Goal: Task Accomplishment & Management: Manage account settings

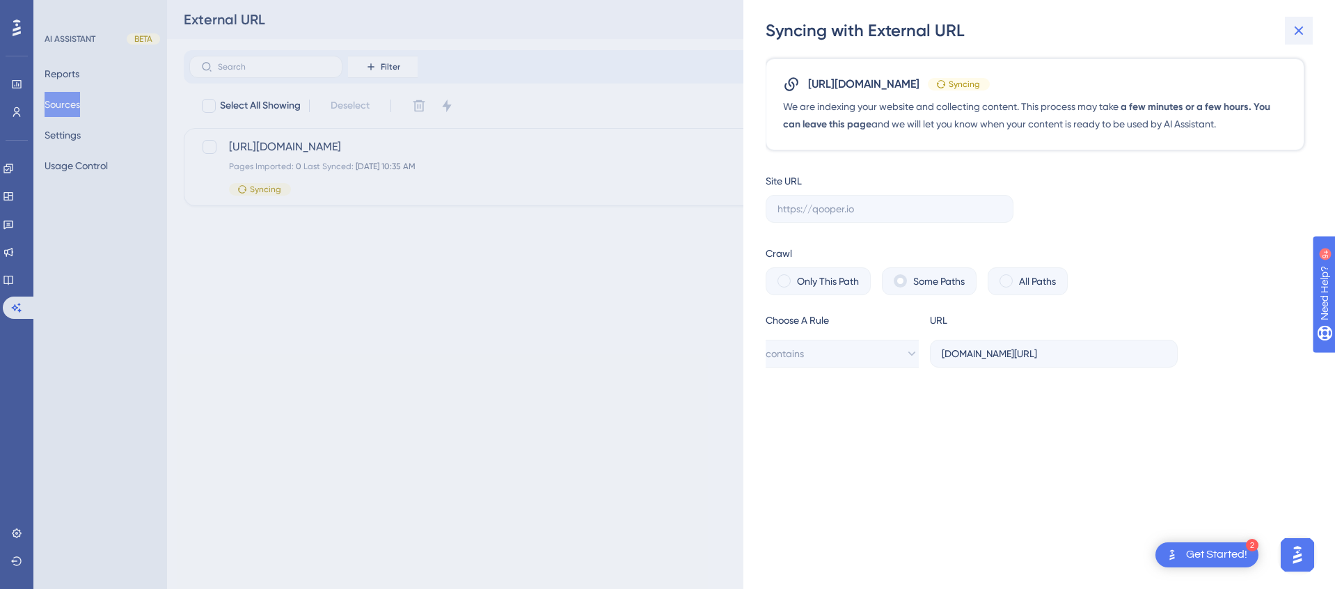
click at [1300, 29] on icon at bounding box center [1299, 30] width 9 height 9
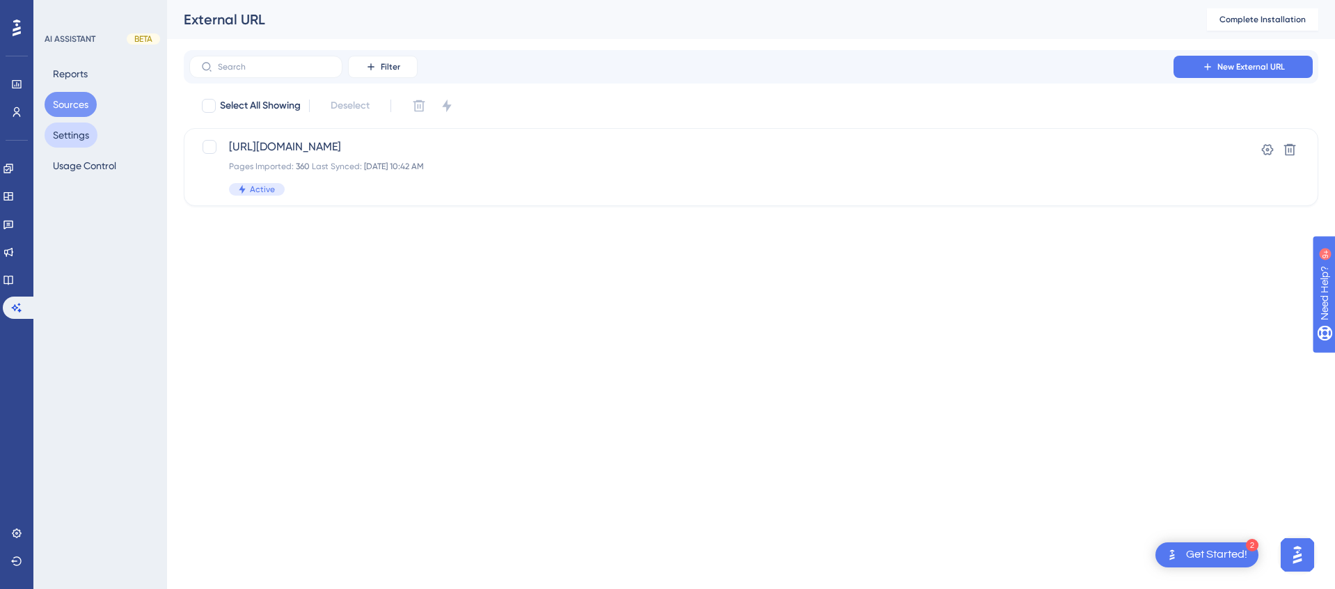
click at [86, 136] on button "Settings" at bounding box center [71, 135] width 53 height 25
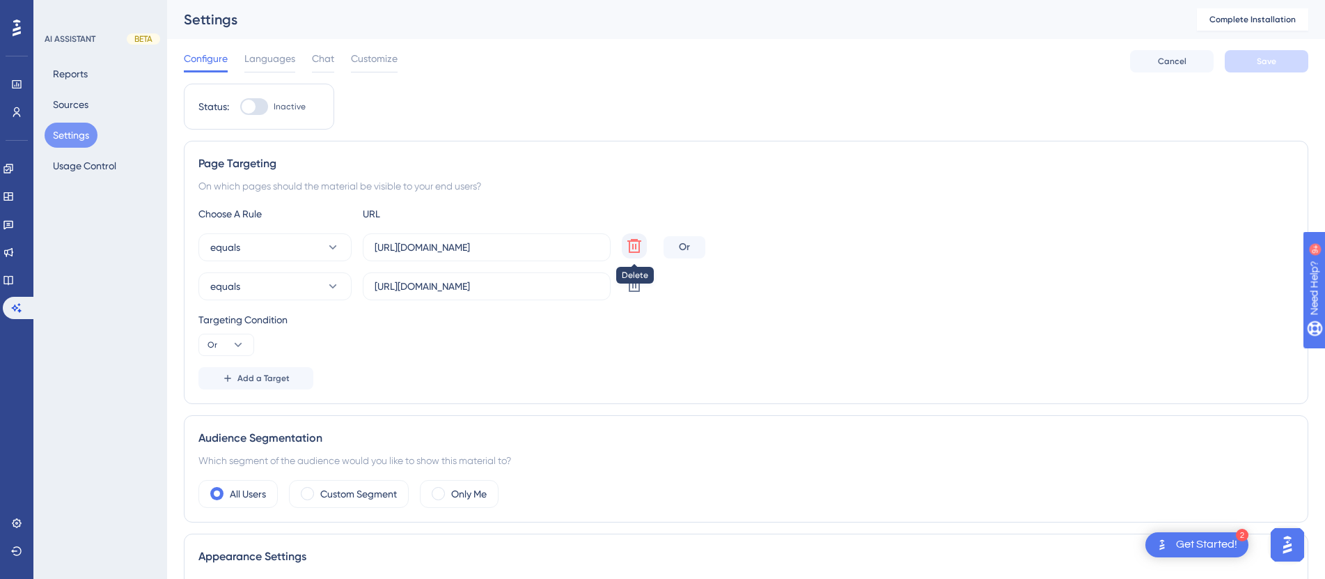
click at [631, 244] on icon at bounding box center [634, 245] width 17 height 17
type input "[URL][DOMAIN_NAME]"
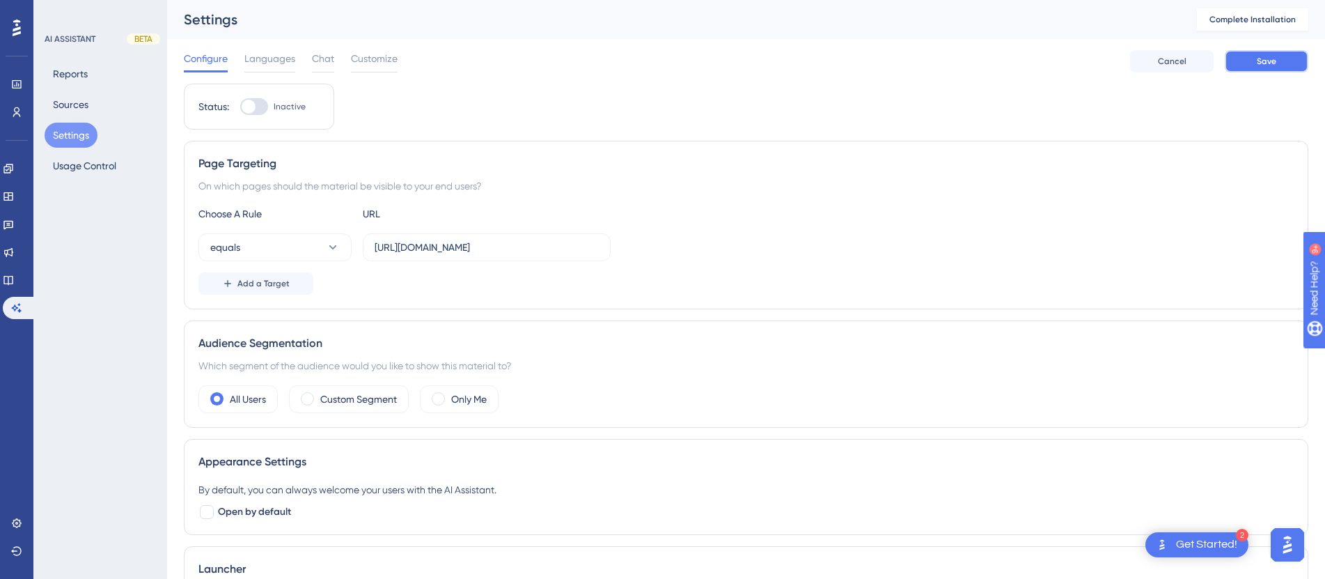
click at [1263, 70] on button "Save" at bounding box center [1267, 61] width 84 height 22
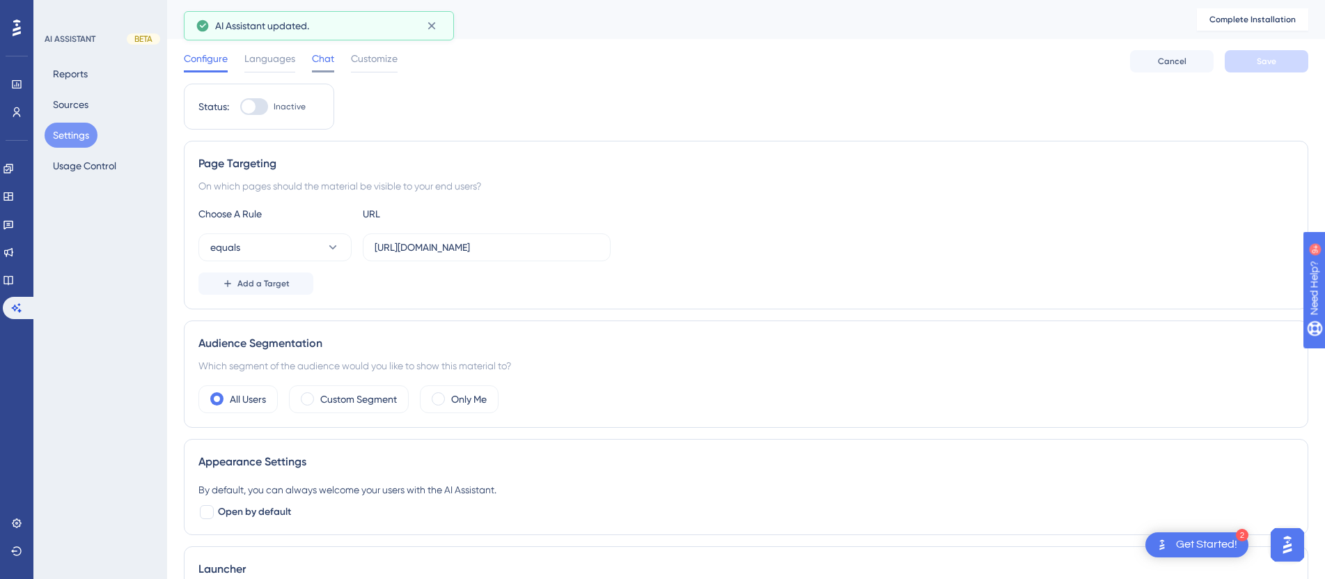
click at [320, 61] on span "Chat" at bounding box center [323, 58] width 22 height 17
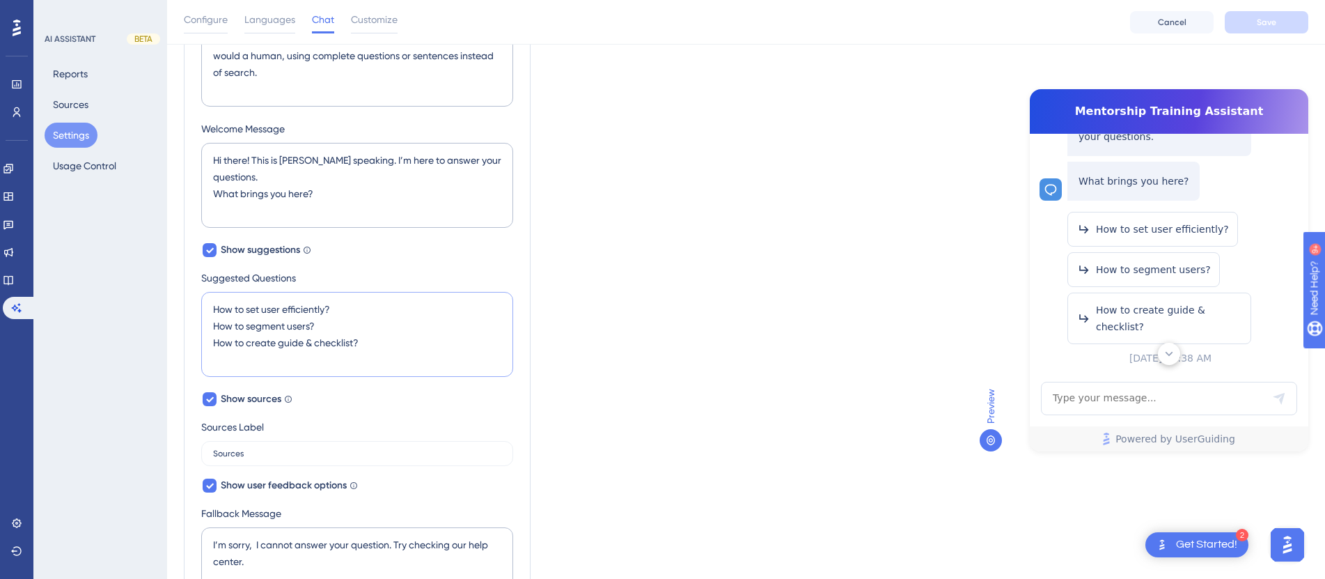
scroll to position [182, 0]
drag, startPoint x: 381, startPoint y: 352, endPoint x: 200, endPoint y: 301, distance: 188.0
click at [200, 301] on div "AI Assistant Name Mentorship Training Assistant Chat Input Placeholder Type you…" at bounding box center [357, 292] width 347 height 909
click at [363, 340] on textarea "How to set user efficiently? How to segment users? How to create guide & checkl…" at bounding box center [357, 334] width 312 height 85
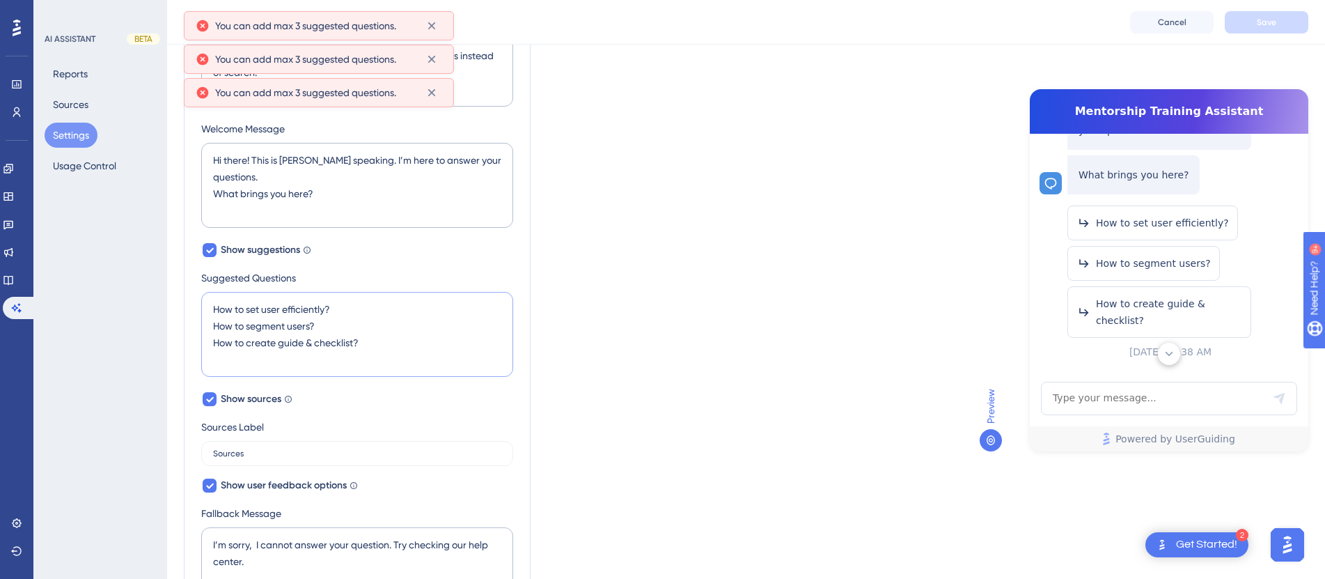
drag, startPoint x: 375, startPoint y: 352, endPoint x: 203, endPoint y: 303, distance: 178.1
click at [203, 303] on textarea "How to set user efficiently? How to segment users? How to create guide & checkl…" at bounding box center [357, 334] width 312 height 85
click at [834, 298] on div "Which language version do you want to edit? English Chat Widget AI Assistant Na…" at bounding box center [746, 264] width 1124 height 1064
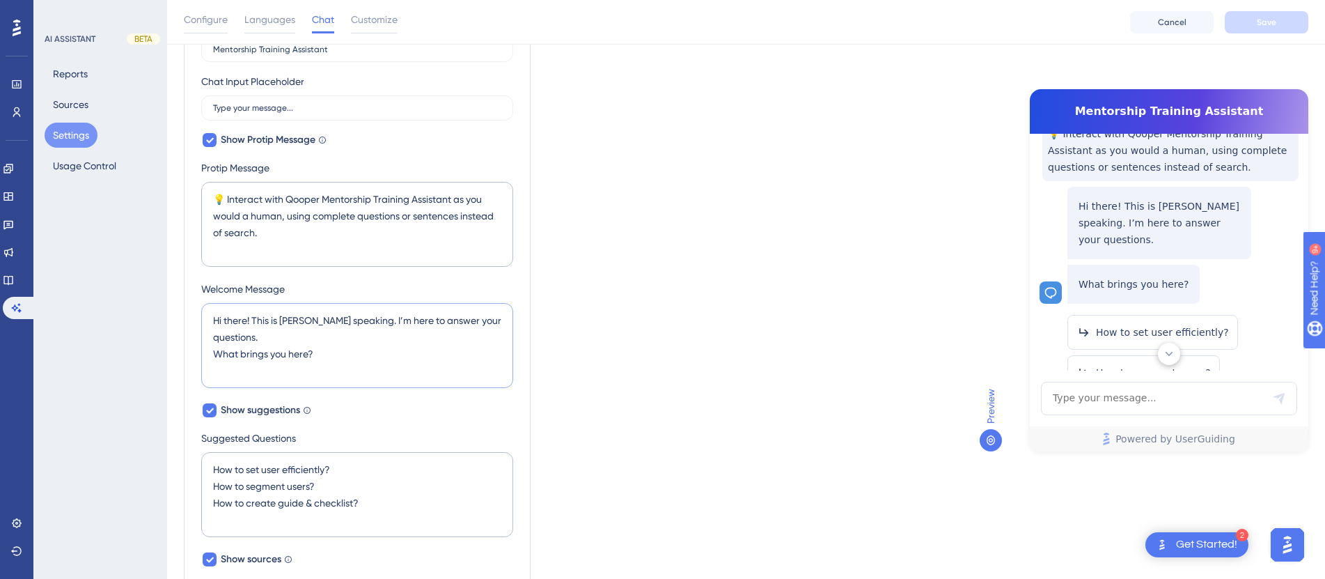
scroll to position [54, 0]
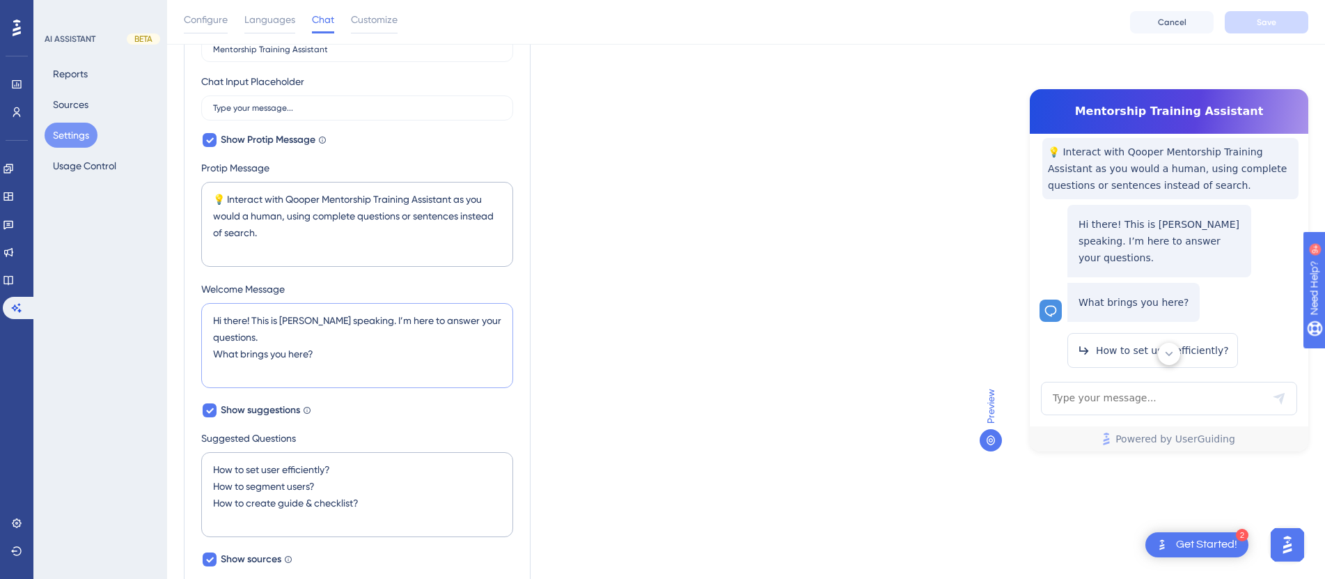
drag, startPoint x: 324, startPoint y: 355, endPoint x: 208, endPoint y: 321, distance: 121.2
click at [208, 321] on textarea "Hi there! This is [PERSON_NAME] speaking. I’m here to answer your questions. Wh…" at bounding box center [357, 345] width 312 height 85
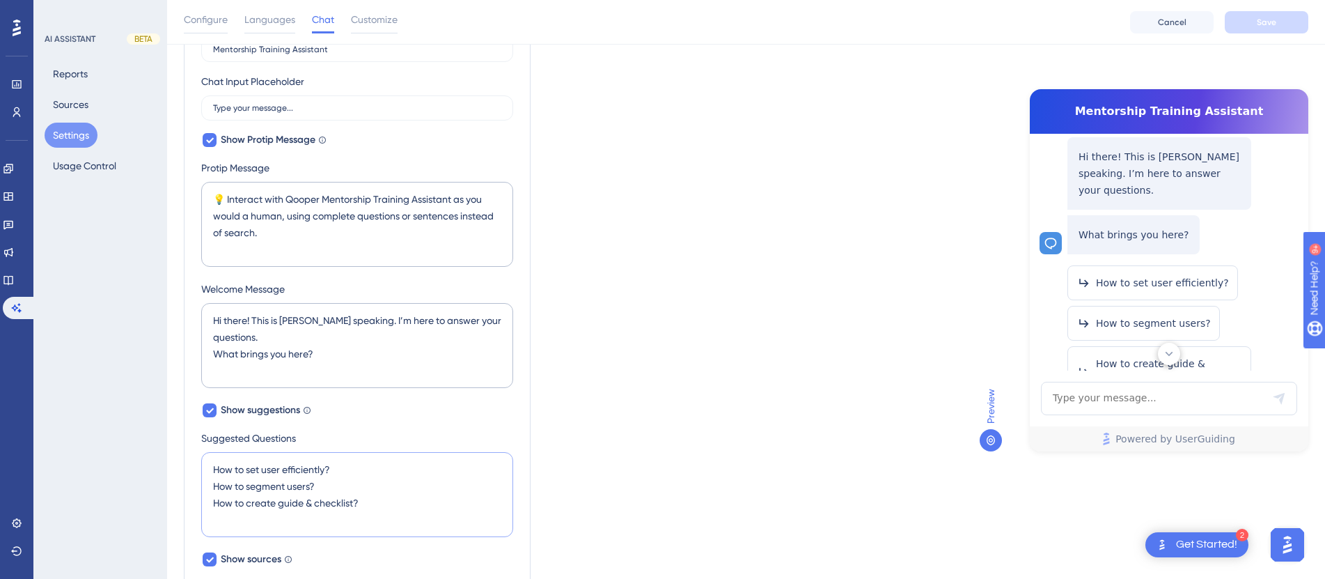
scroll to position [182, 0]
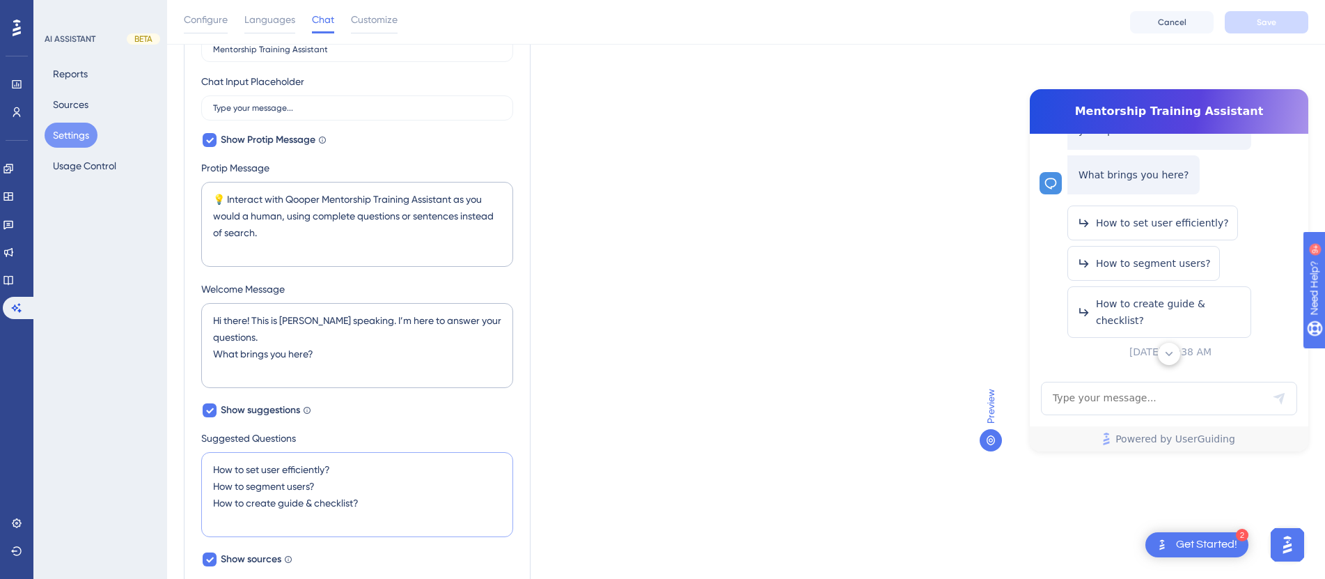
drag, startPoint x: 359, startPoint y: 504, endPoint x: 196, endPoint y: 462, distance: 168.4
click at [196, 462] on div "AI Assistant Name Mentorship Training Assistant Chat Input Placeholder Type you…" at bounding box center [357, 452] width 347 height 909
paste textarea "What should I say first to my mentor? Why isn't my mentor responding? How to re…"
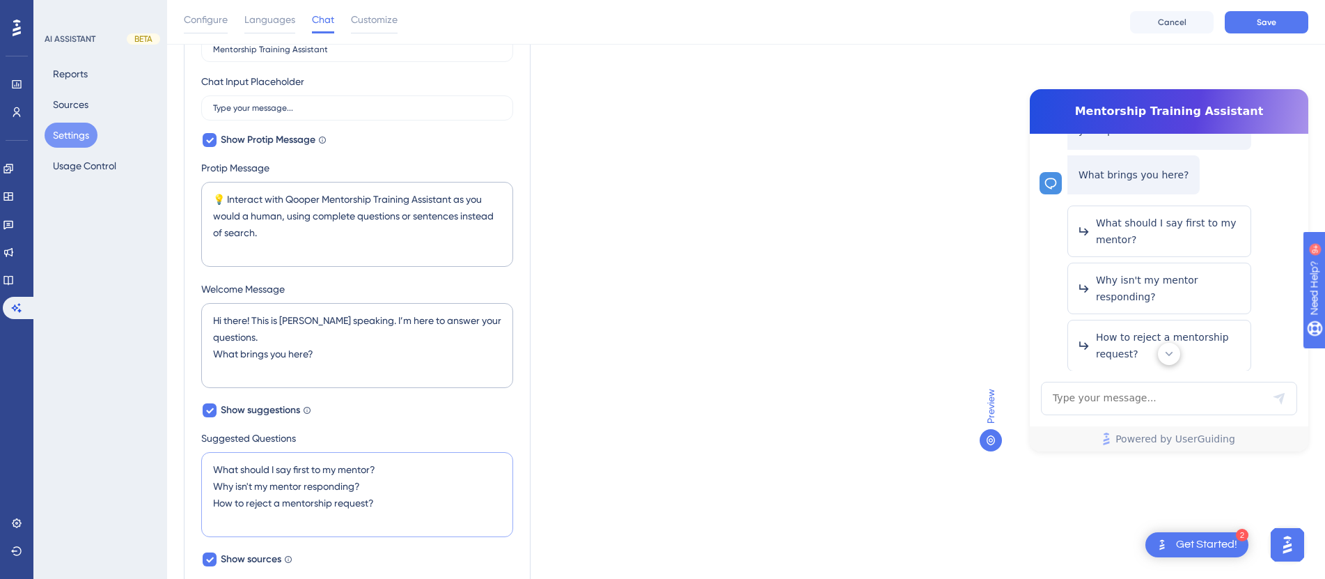
type textarea "What should I say first to my mentor? Why isn't my mentor responding? How to re…"
click at [624, 441] on div "Which language version do you want to edit? English Chat Widget AI Assistant Na…" at bounding box center [746, 424] width 1124 height 1064
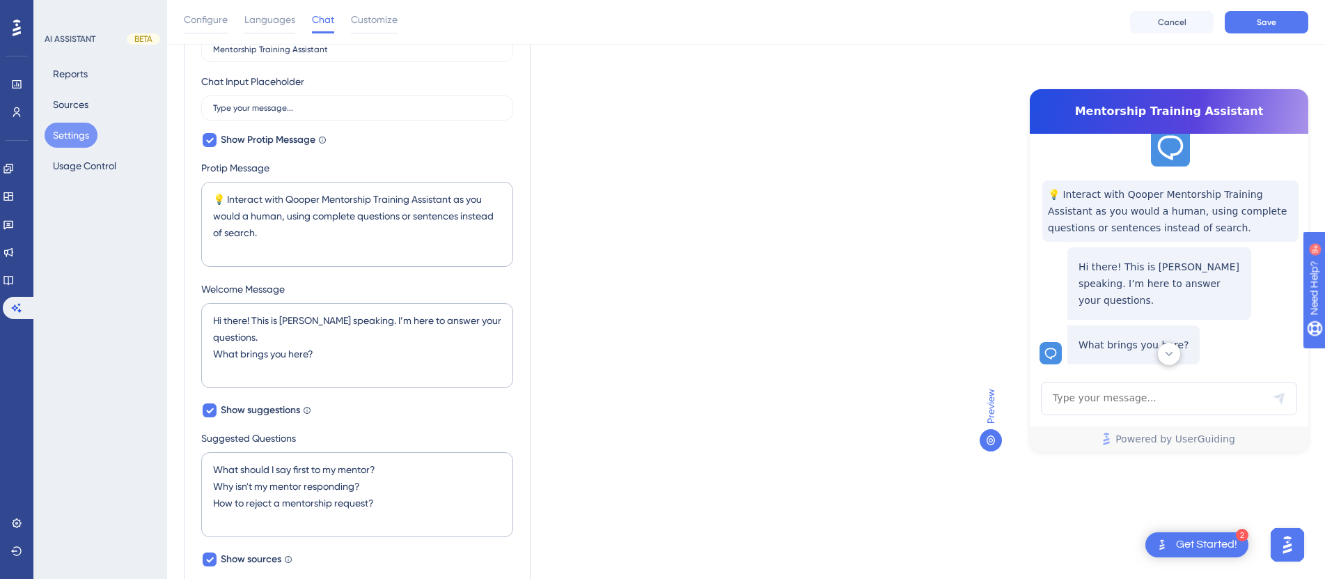
scroll to position [15, 0]
click at [1177, 272] on p "Hi there! This is [PERSON_NAME] speaking. I’m here to answer your questions." at bounding box center [1159, 281] width 162 height 50
click at [1117, 274] on p "Hi there! This is [PERSON_NAME] speaking. I’m here to answer your questions." at bounding box center [1159, 281] width 162 height 50
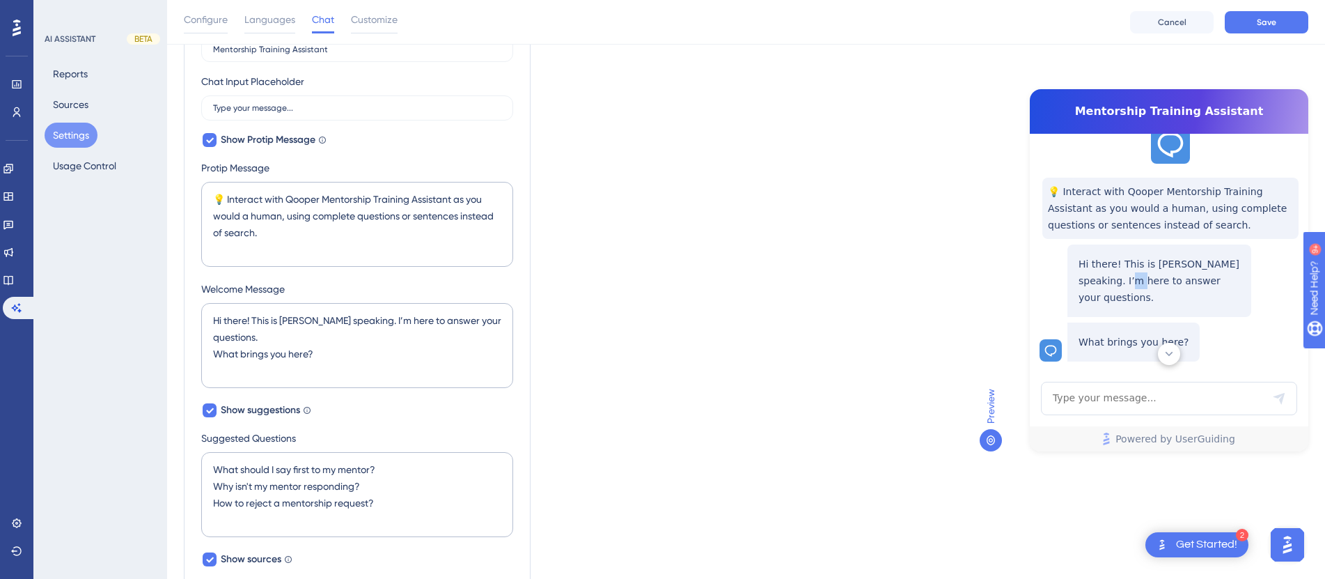
click at [1117, 274] on p "Hi there! This is [PERSON_NAME] speaking. I’m here to answer your questions." at bounding box center [1159, 281] width 162 height 50
click at [1107, 269] on p "Hi there! This is [PERSON_NAME] speaking. I’m here to answer your questions." at bounding box center [1159, 281] width 162 height 50
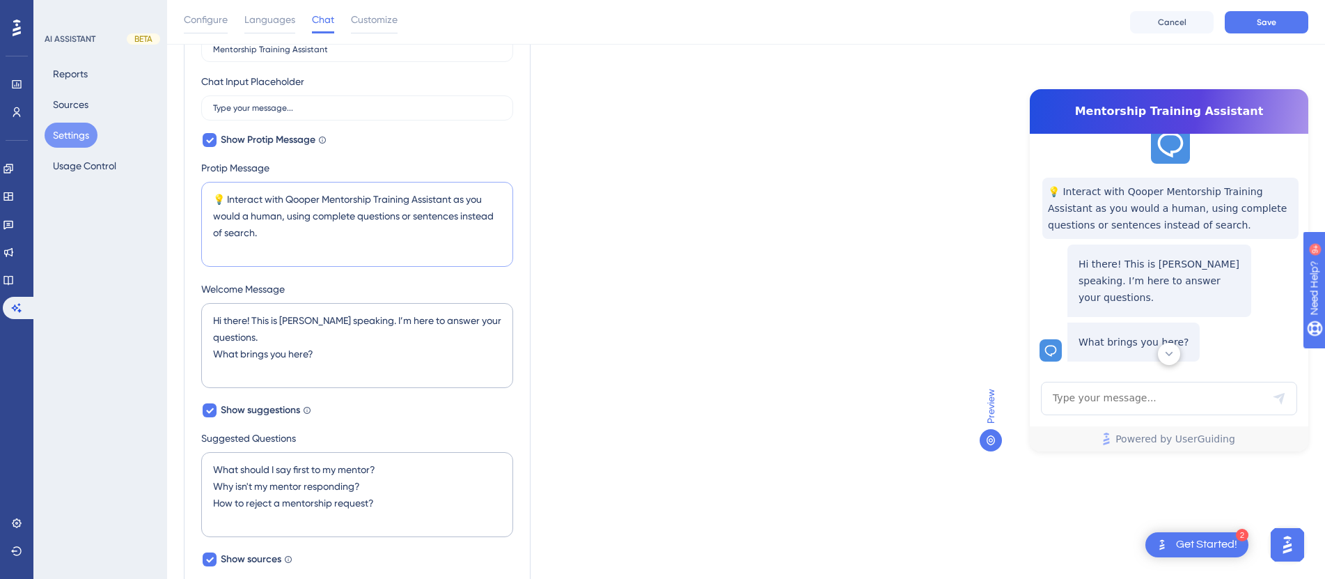
scroll to position [0, 0]
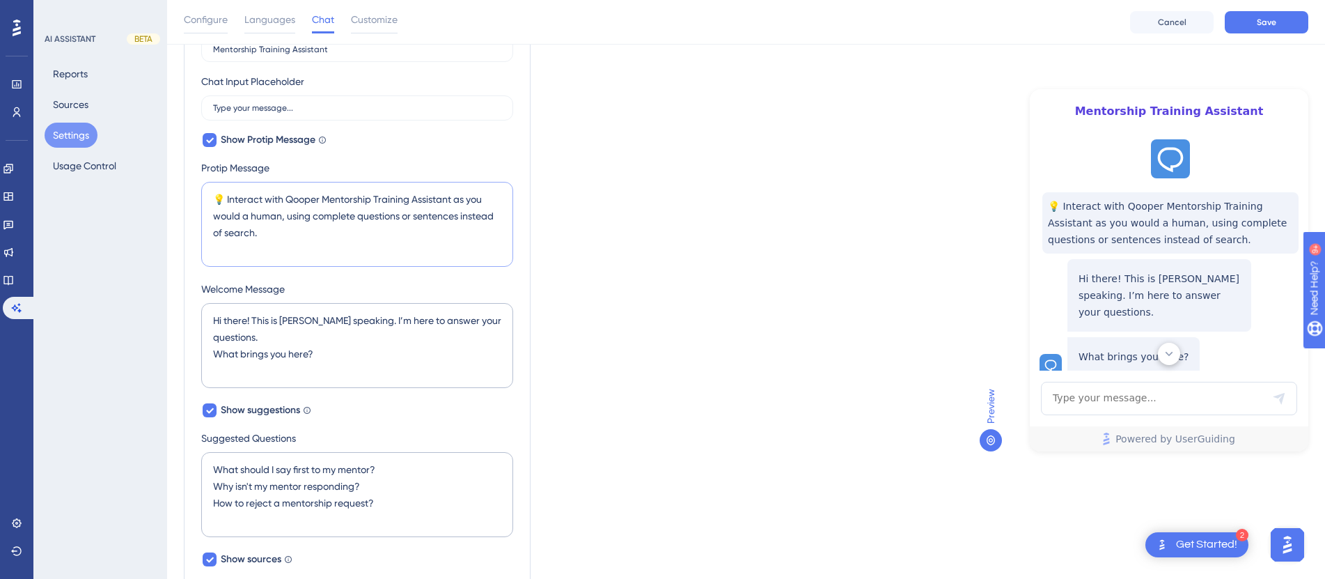
drag, startPoint x: 453, startPoint y: 200, endPoint x: 286, endPoint y: 203, distance: 167.1
click at [286, 203] on textarea "💡 Interact with Qooper Mentorship Training Assistant as you would a human, usin…" at bounding box center [357, 224] width 312 height 85
click at [347, 316] on textarea "Hi there! This is [PERSON_NAME] speaking. I’m here to answer your questions. Wh…" at bounding box center [357, 345] width 312 height 85
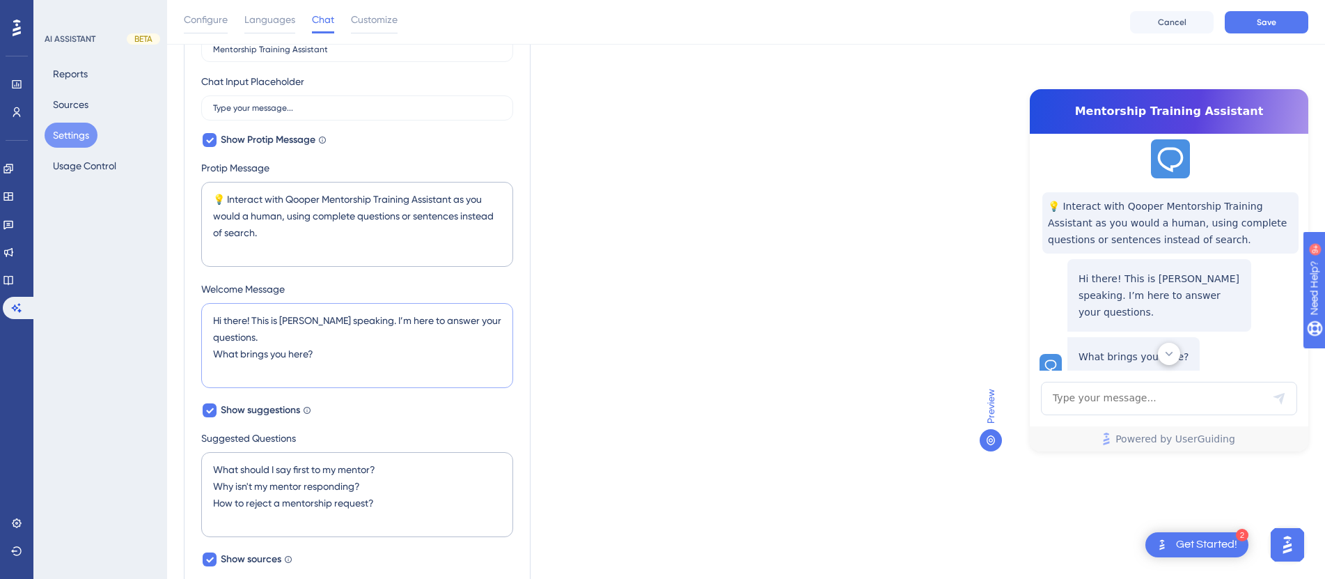
scroll to position [54, 0]
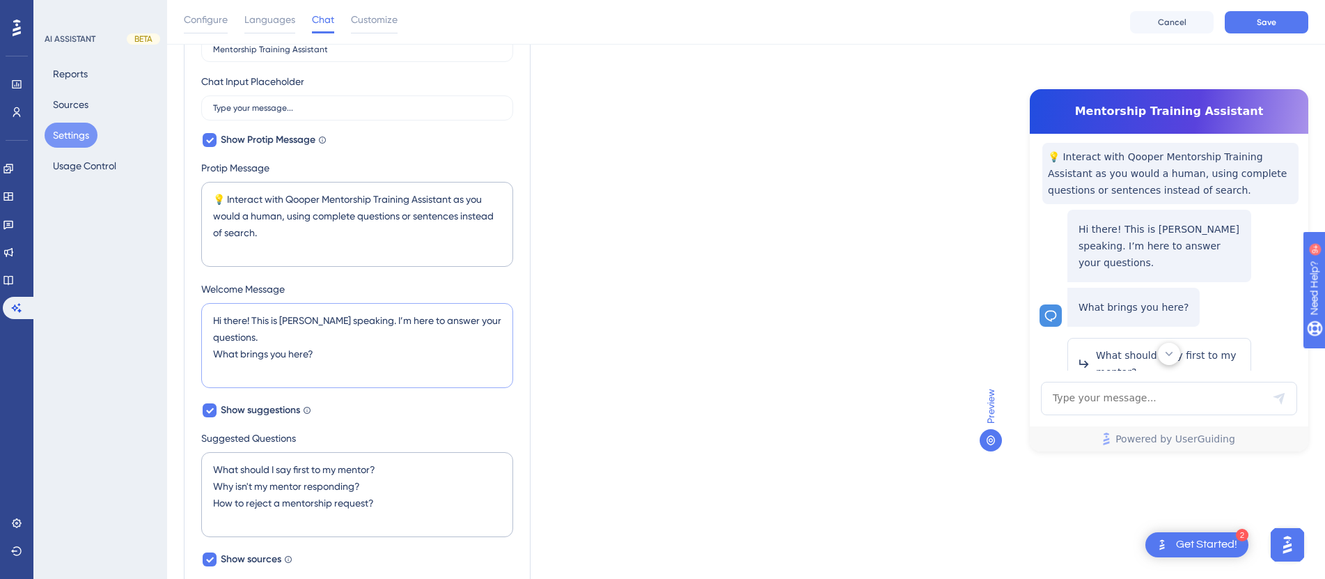
click at [347, 316] on textarea "Hi there! This is [PERSON_NAME] speaking. I’m here to answer your questions. Wh…" at bounding box center [357, 345] width 312 height 85
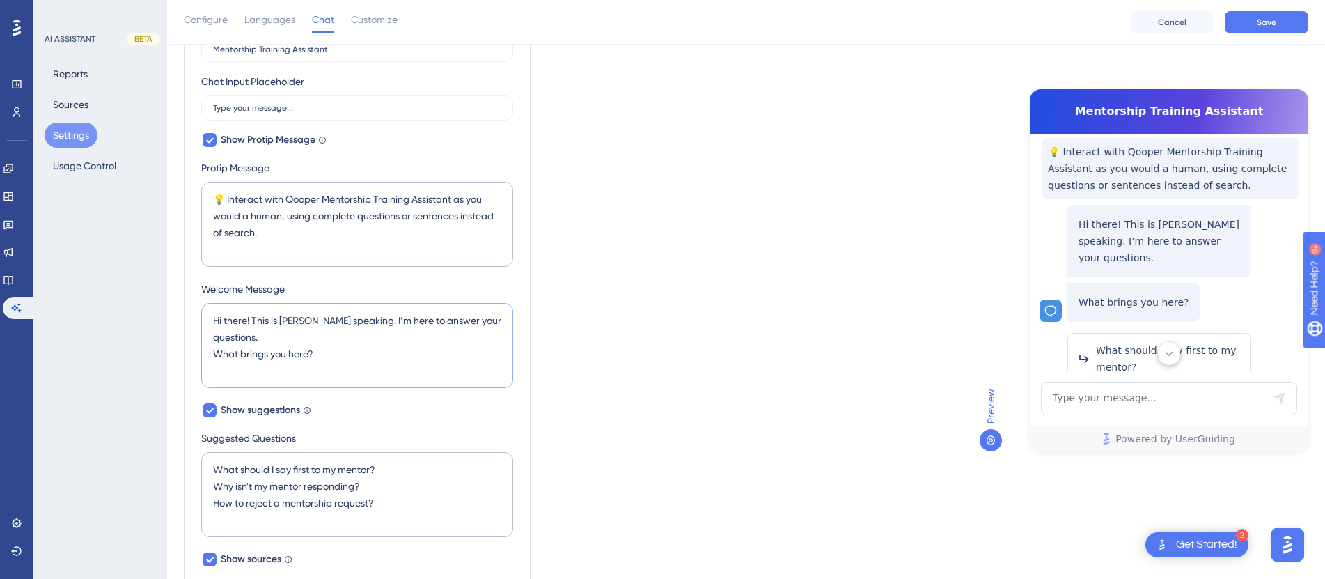
click at [347, 316] on textarea "Hi there! This is [PERSON_NAME] speaking. I’m here to answer your questions. Wh…" at bounding box center [357, 345] width 312 height 85
click at [336, 317] on textarea "Hi there! This is [PERSON_NAME] speaking. I’m here to answer your questions. Wh…" at bounding box center [357, 345] width 312 height 85
drag, startPoint x: 327, startPoint y: 352, endPoint x: 205, endPoint y: 314, distance: 126.8
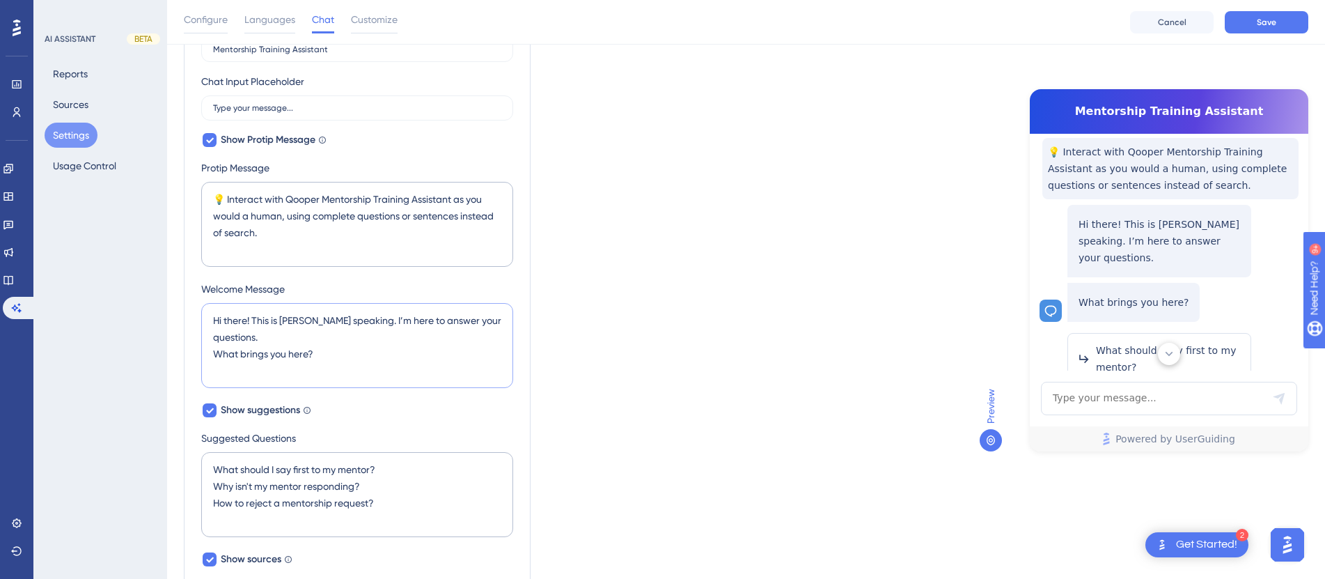
click at [205, 314] on textarea "Hi there! This is [PERSON_NAME] speaking. I’m here to answer your questions. Wh…" at bounding box center [357, 345] width 312 height 85
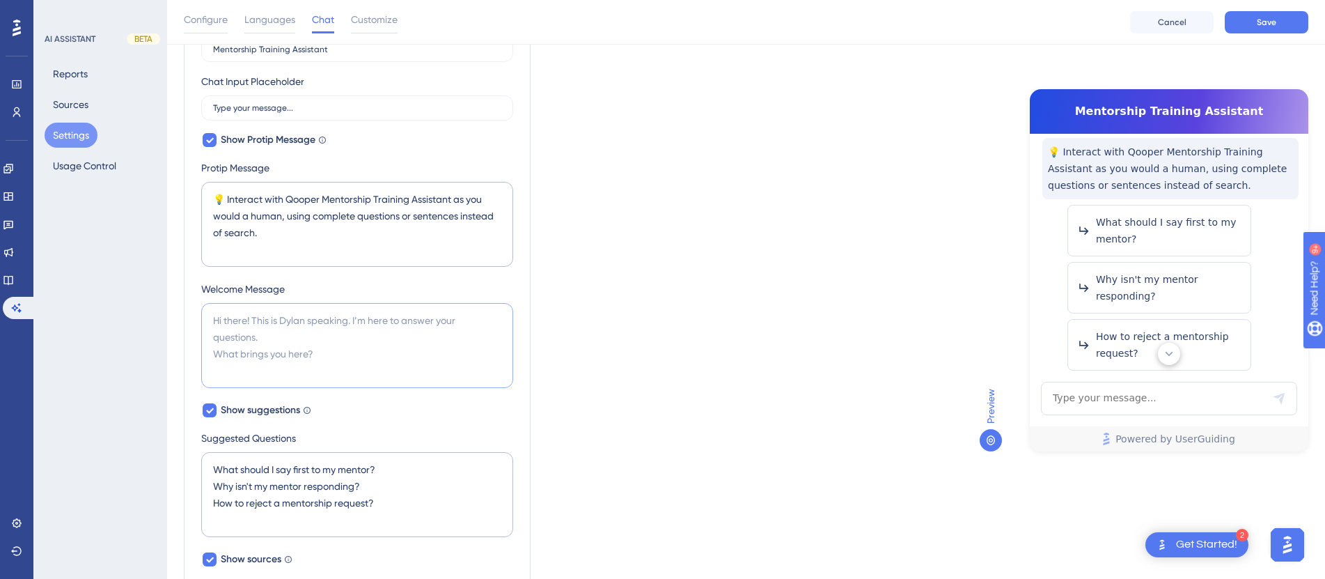
click at [295, 349] on textarea at bounding box center [357, 345] width 312 height 85
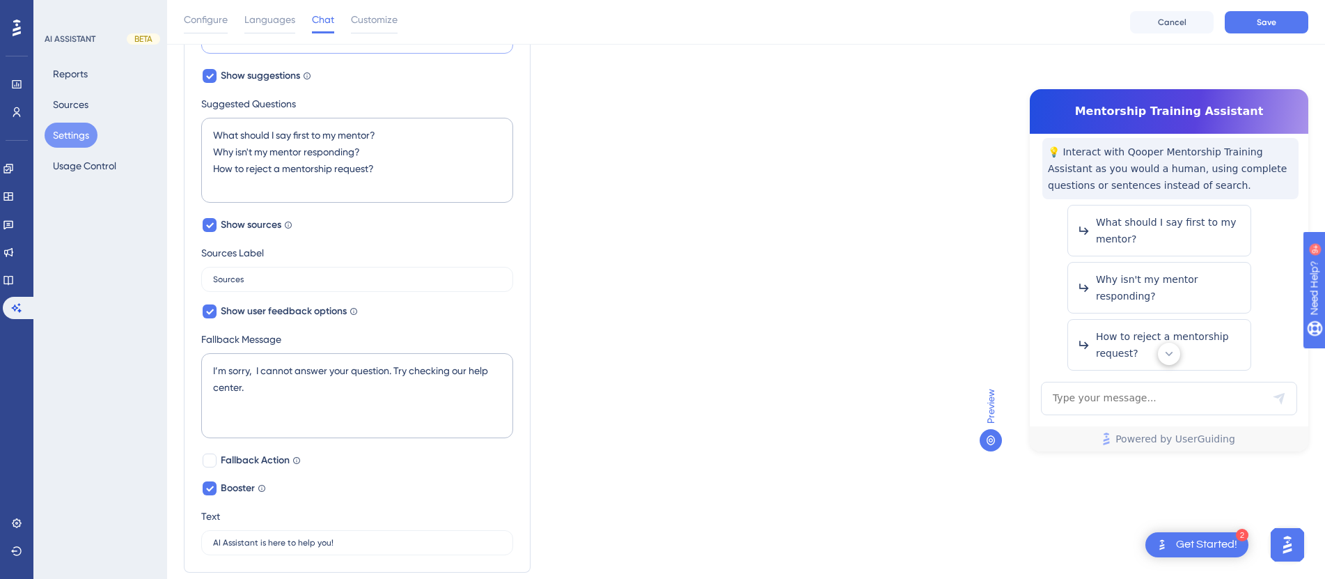
scroll to position [577, 0]
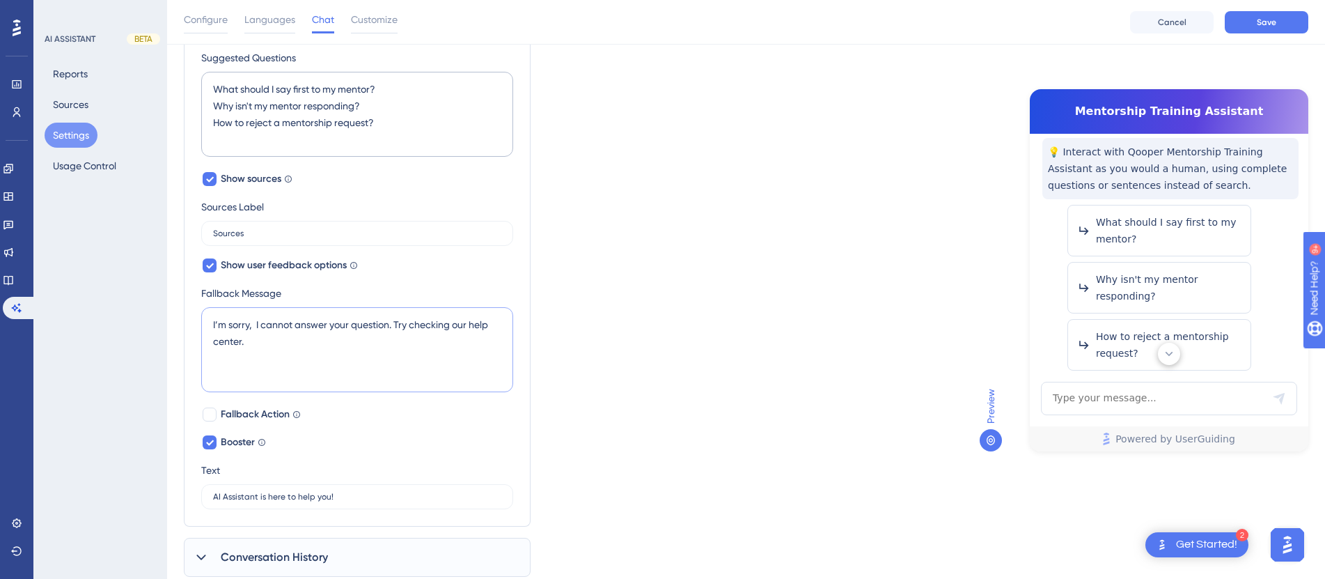
click at [286, 333] on textarea "I’m sorry, I cannot answer your question. Try checking our help center." at bounding box center [357, 349] width 312 height 85
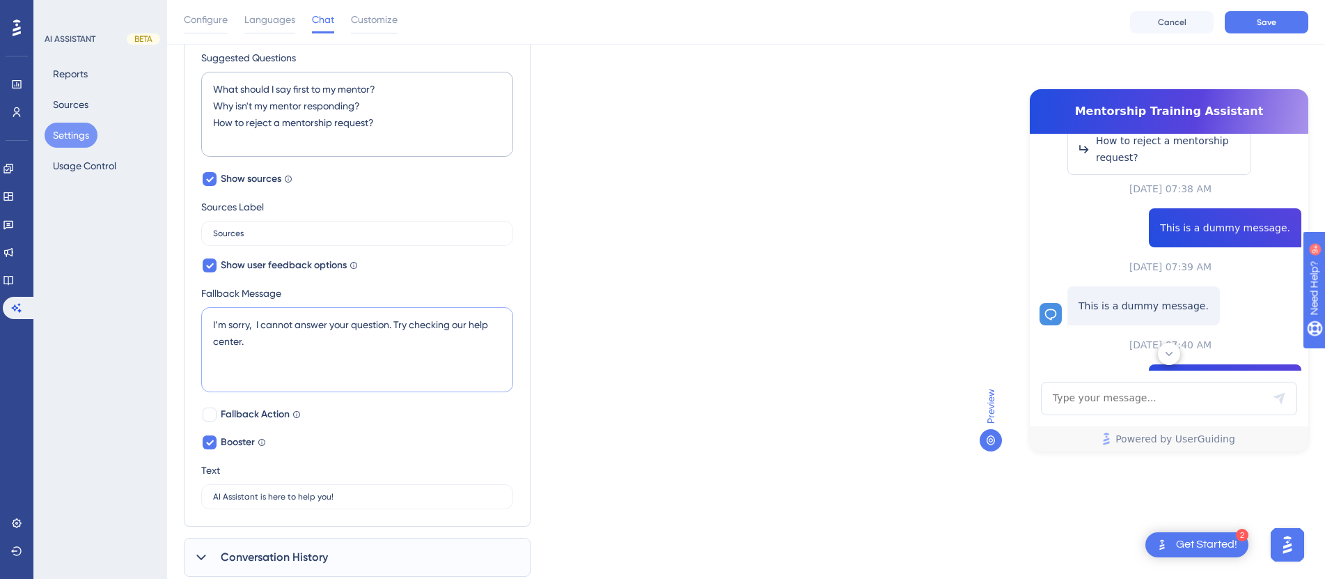
click at [286, 333] on textarea "I’m sorry, I cannot answer your question. Try checking our help center." at bounding box center [357, 349] width 312 height 85
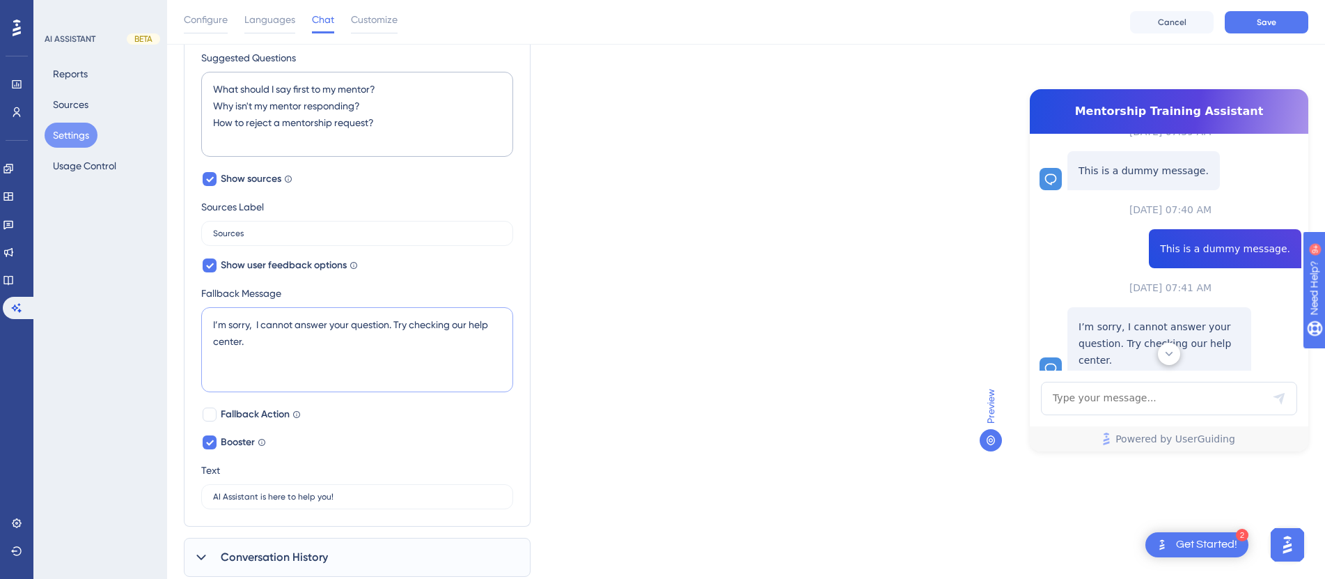
scroll to position [400, 0]
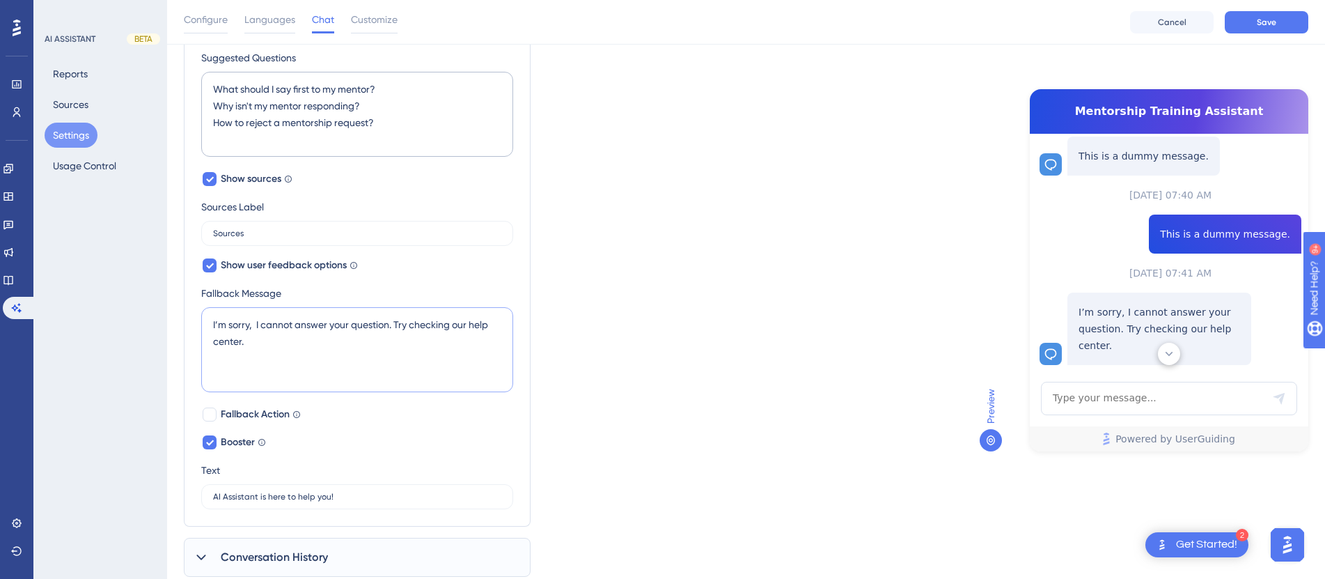
click at [286, 333] on textarea "I’m sorry, I cannot answer your question. Try checking our help center." at bounding box center [357, 349] width 312 height 85
click at [344, 331] on textarea "I’m sorry, I cannot answer your question. Try checking our help center." at bounding box center [357, 349] width 312 height 85
drag, startPoint x: 386, startPoint y: 340, endPoint x: 411, endPoint y: 323, distance: 30.5
click at [411, 323] on textarea "I’m sorry, I cannot answer your question. Try checking our help center." at bounding box center [357, 349] width 312 height 85
click at [391, 325] on textarea "I’m sorry, I cannot answer your question. Try repharasing your question or requ…" at bounding box center [357, 349] width 312 height 85
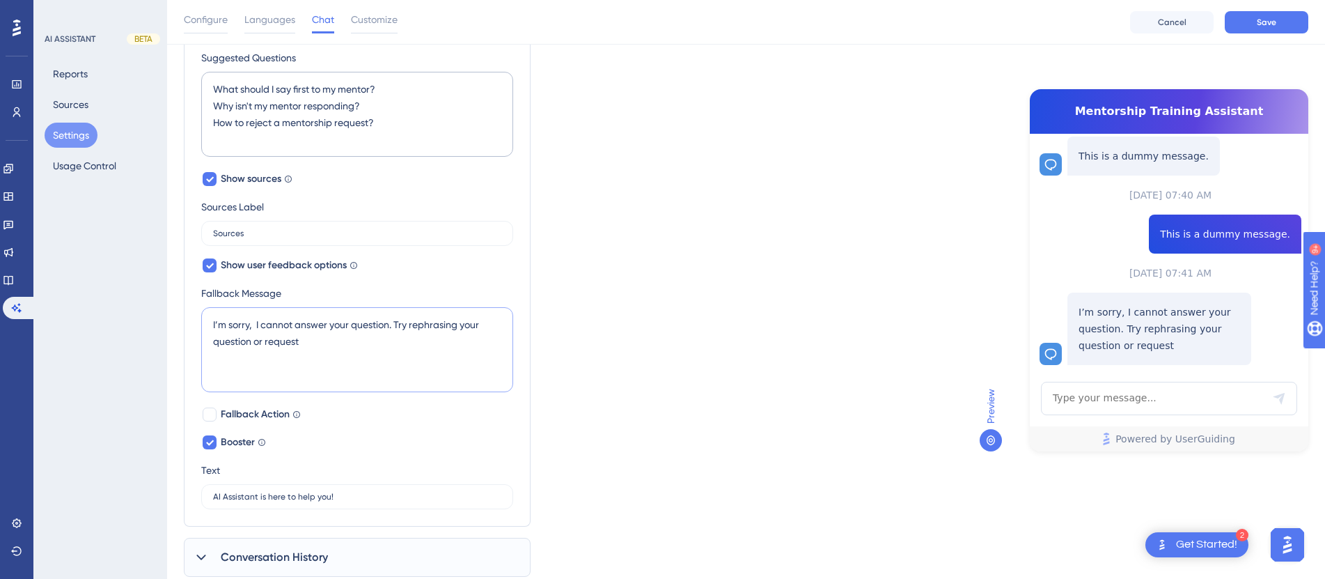
click at [280, 344] on textarea "I’m sorry, I cannot answer your question. Try rephrasing your question or reque…" at bounding box center [357, 349] width 312 height 85
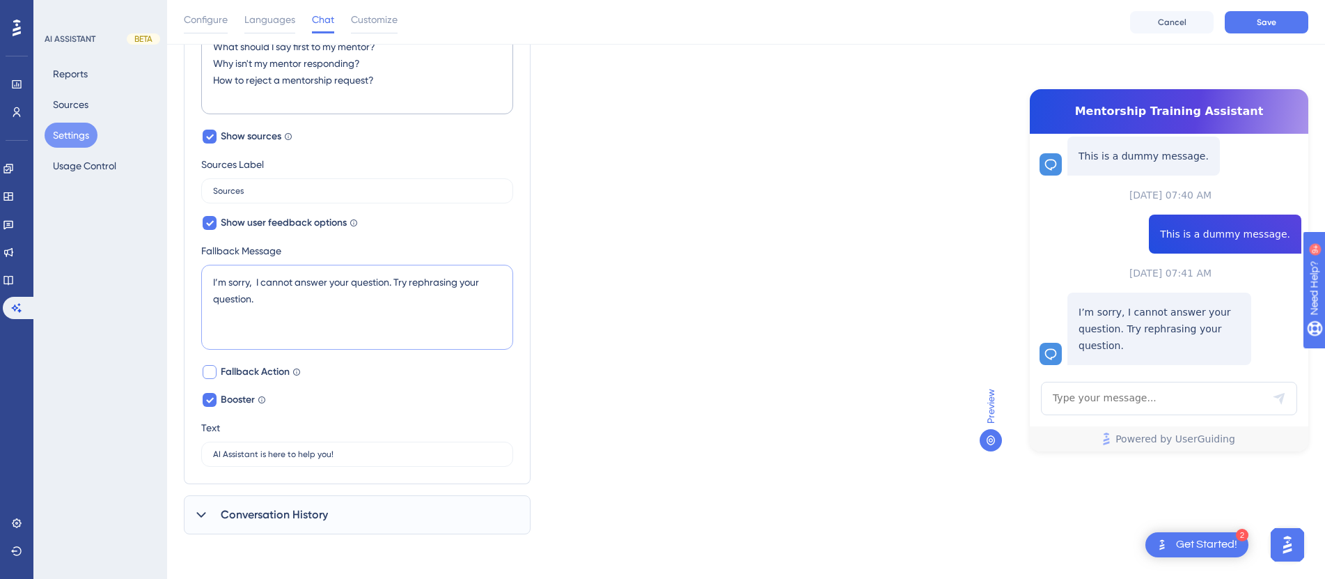
type textarea "I’m sorry, I cannot answer your question. Try rephrasing your question."
click at [217, 372] on div at bounding box center [209, 371] width 17 height 17
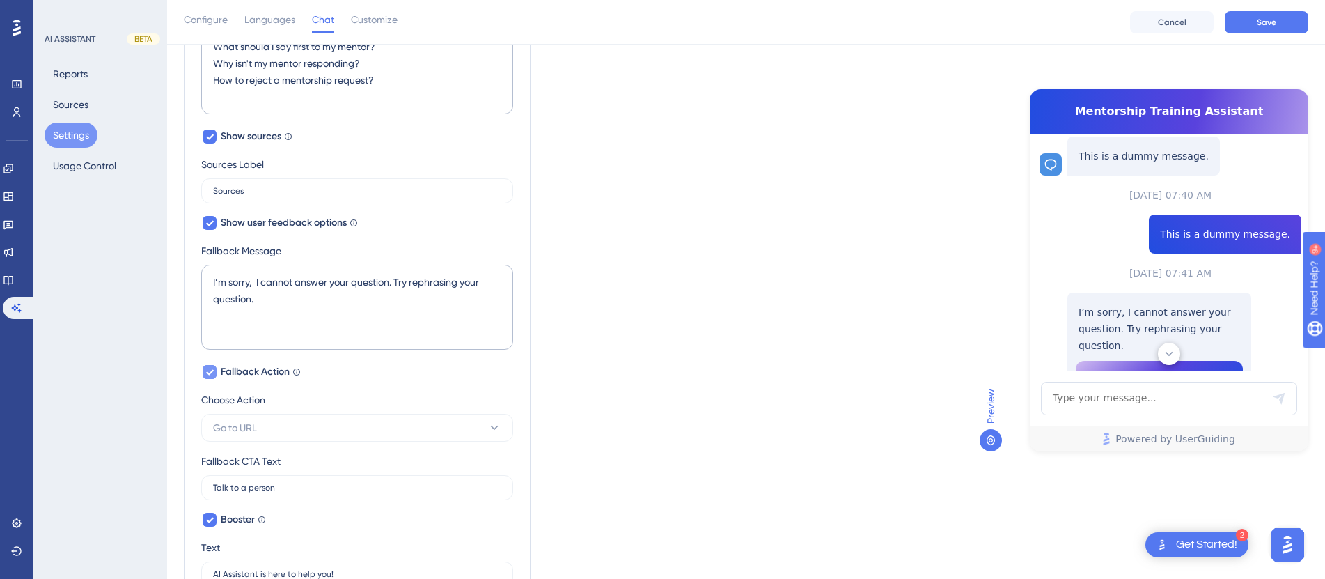
scroll to position [434, 0]
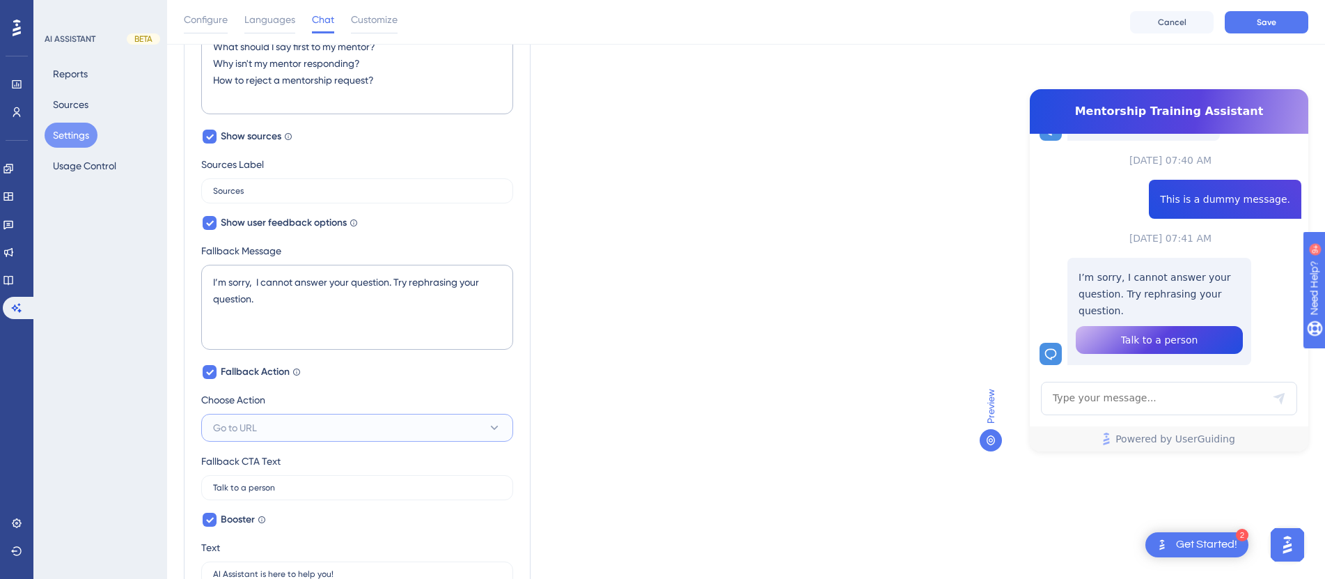
click at [251, 433] on span "Go to URL" at bounding box center [235, 427] width 44 height 17
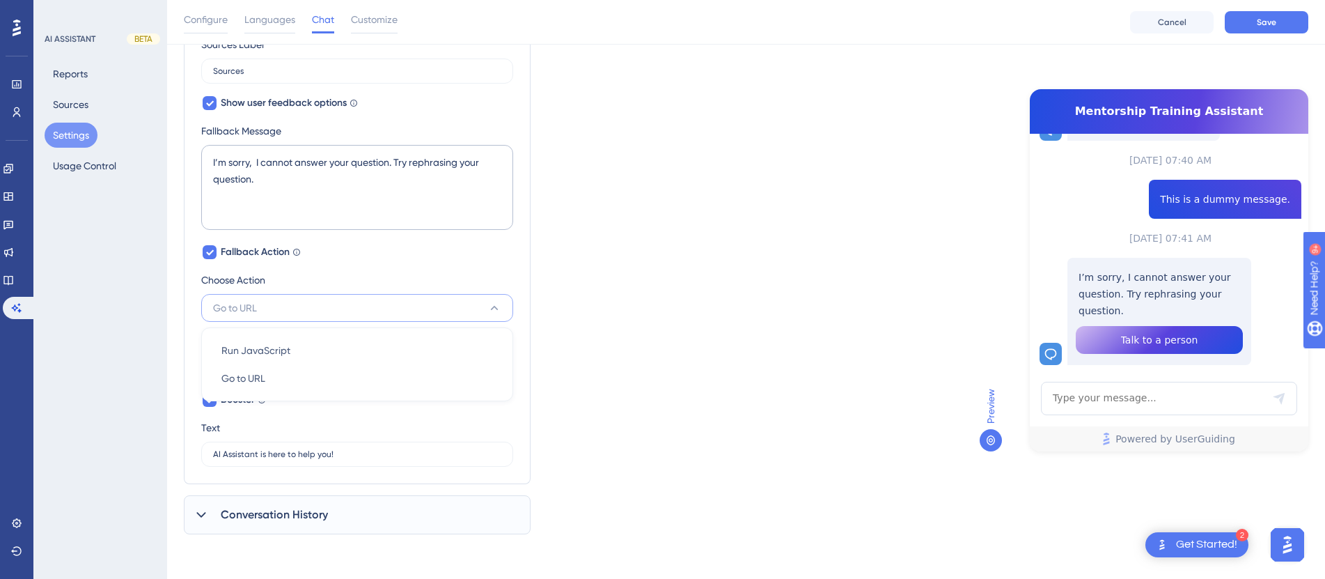
click at [329, 276] on div "Choose Action" at bounding box center [357, 283] width 312 height 22
click at [215, 253] on div at bounding box center [210, 252] width 14 height 14
checkbox input "false"
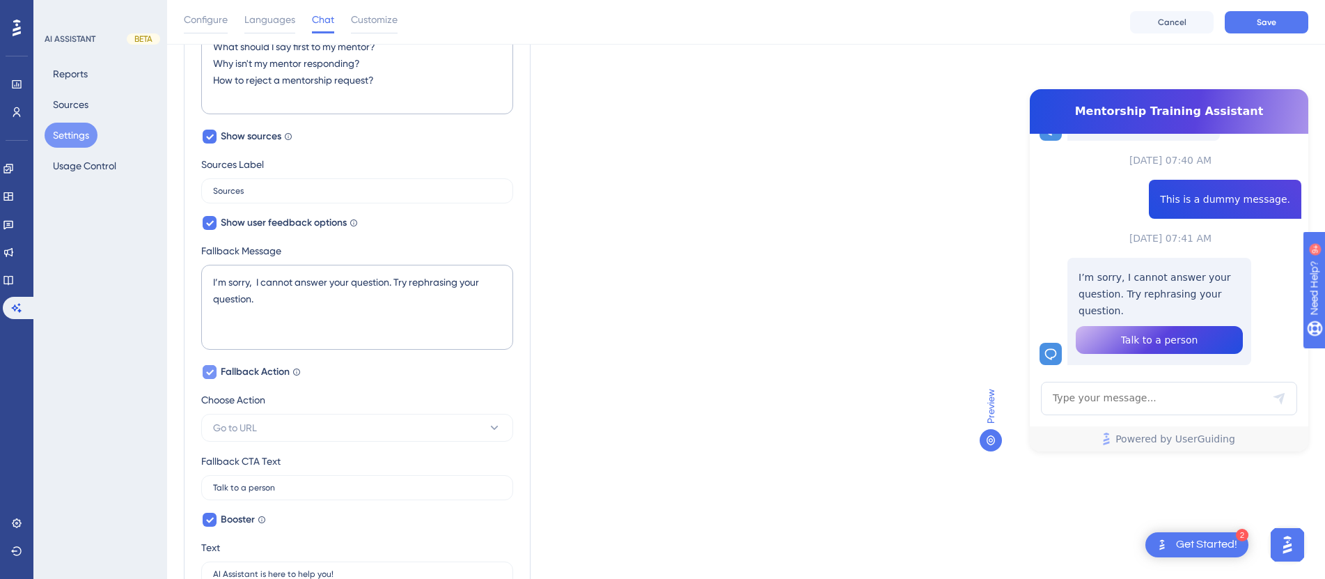
scroll to position [400, 0]
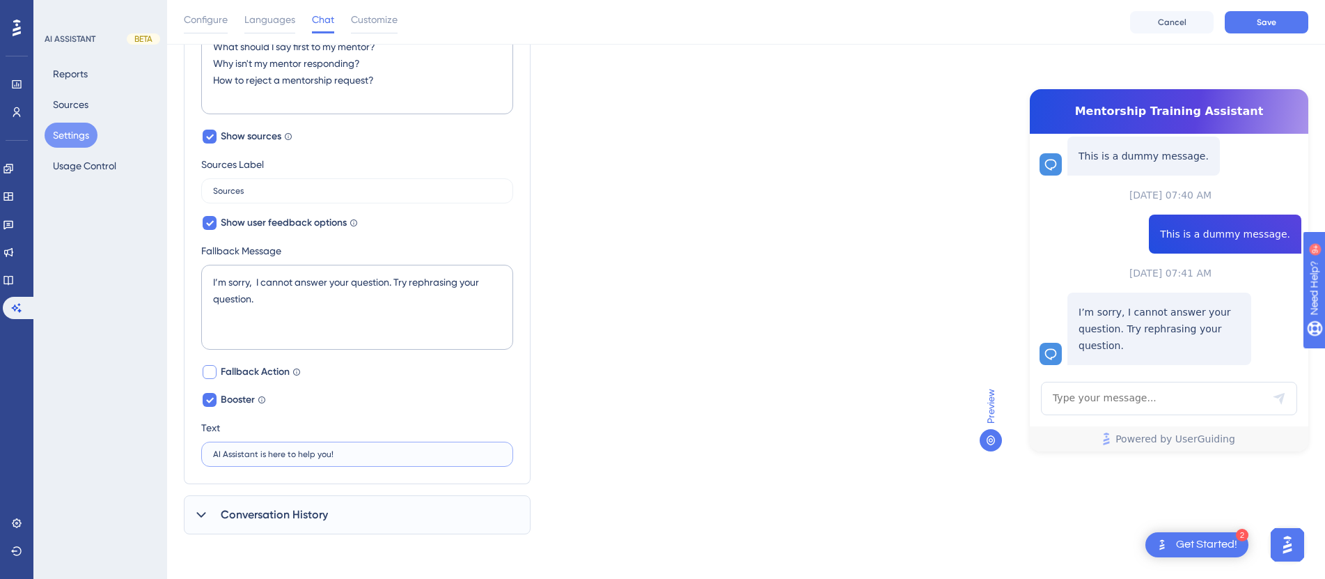
click at [251, 457] on input "AI Assistant is here to help you!" at bounding box center [357, 454] width 288 height 10
click at [375, 414] on div "Booster Draw your user’s attention to AI Assistant with a tooltip appearing abo…" at bounding box center [357, 428] width 312 height 75
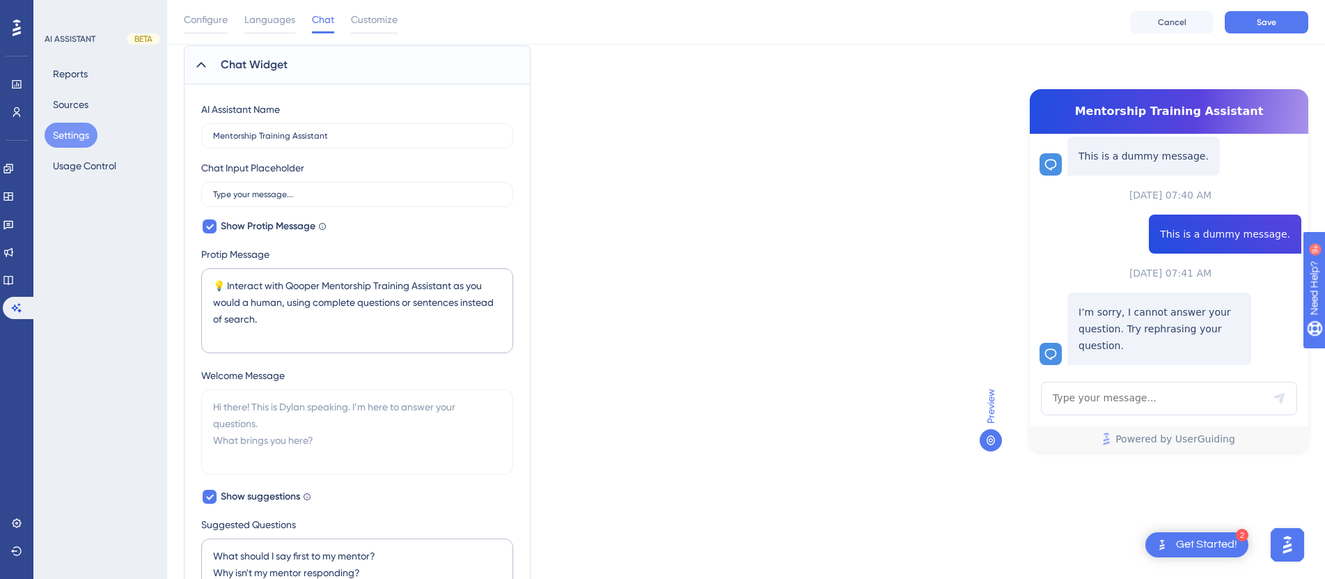
scroll to position [0, 0]
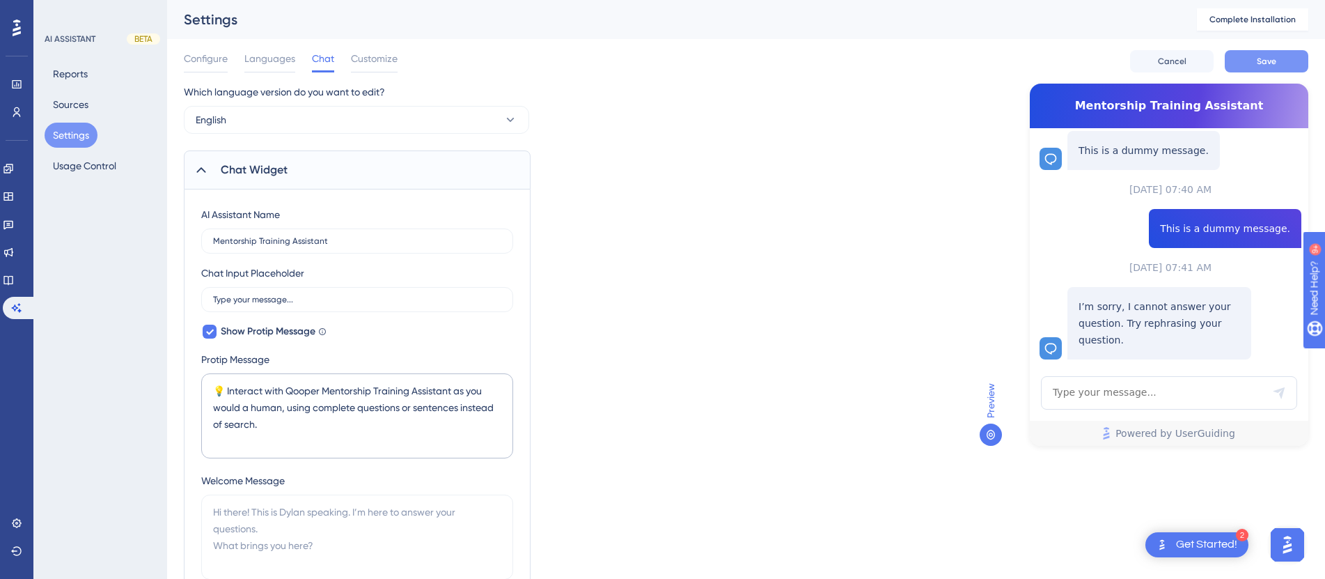
click at [1255, 61] on button "Save" at bounding box center [1267, 61] width 84 height 22
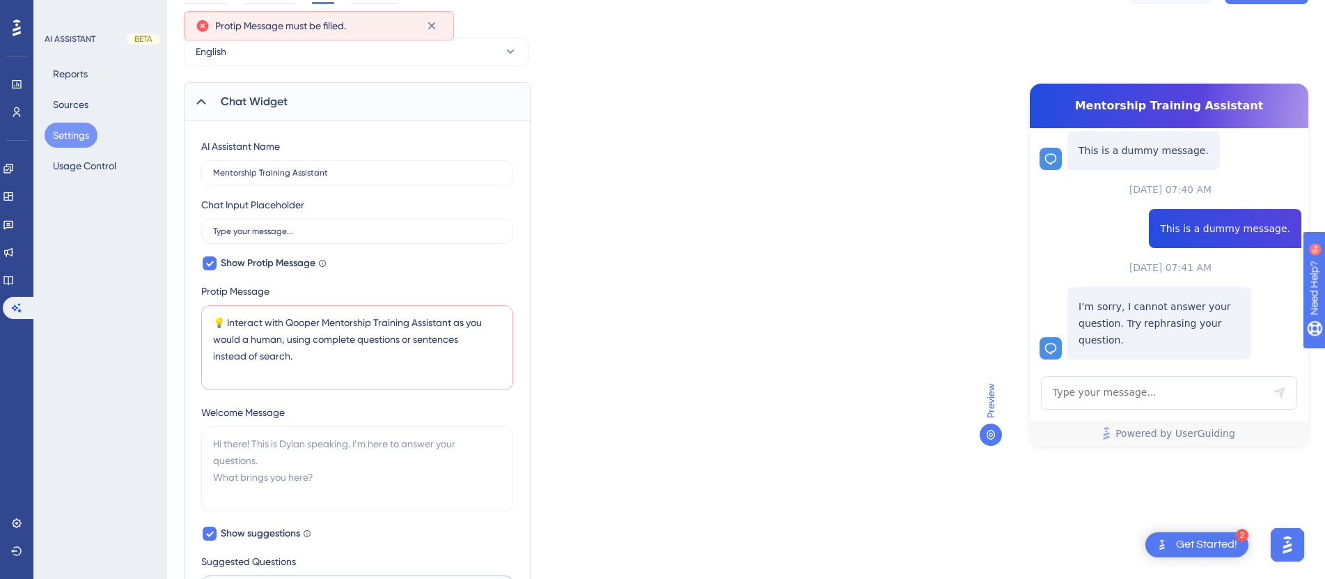
scroll to position [127, 0]
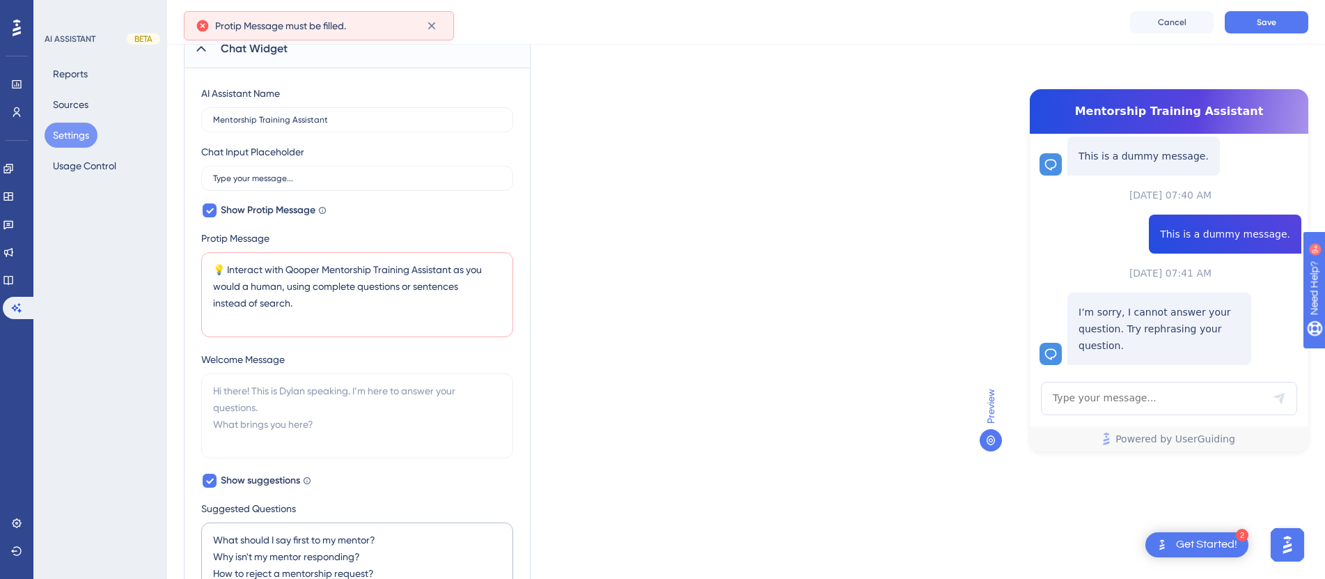
click at [345, 300] on textarea "💡 Interact with Qooper Mentorship Training Assistant as you would a human, usin…" at bounding box center [357, 294] width 312 height 85
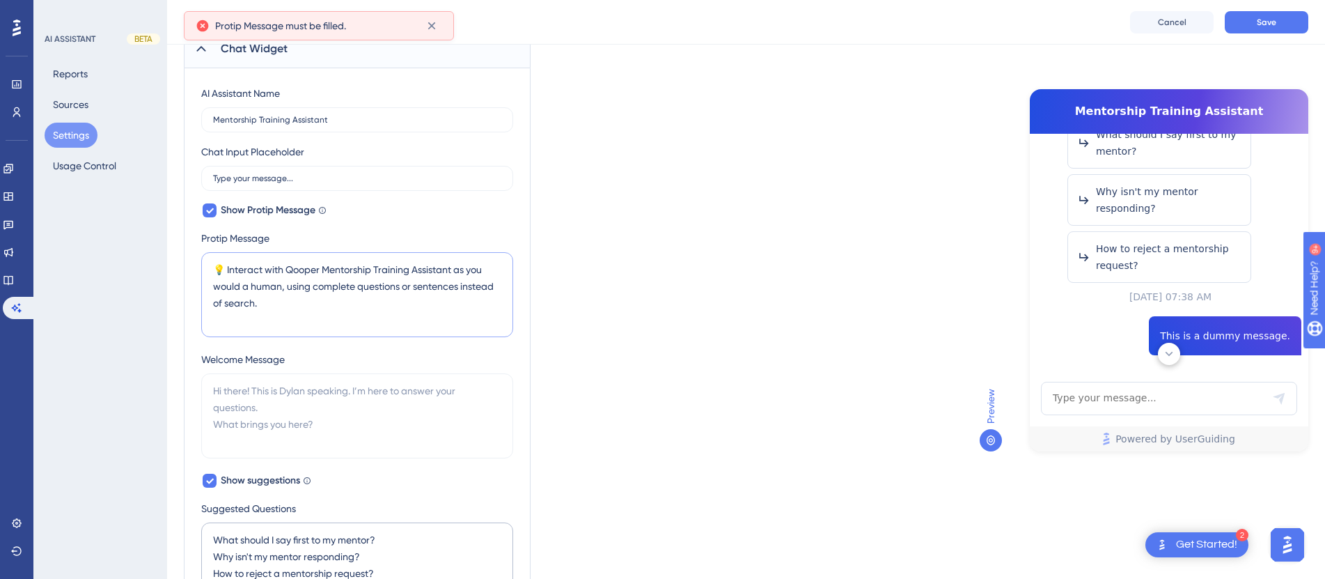
scroll to position [0, 0]
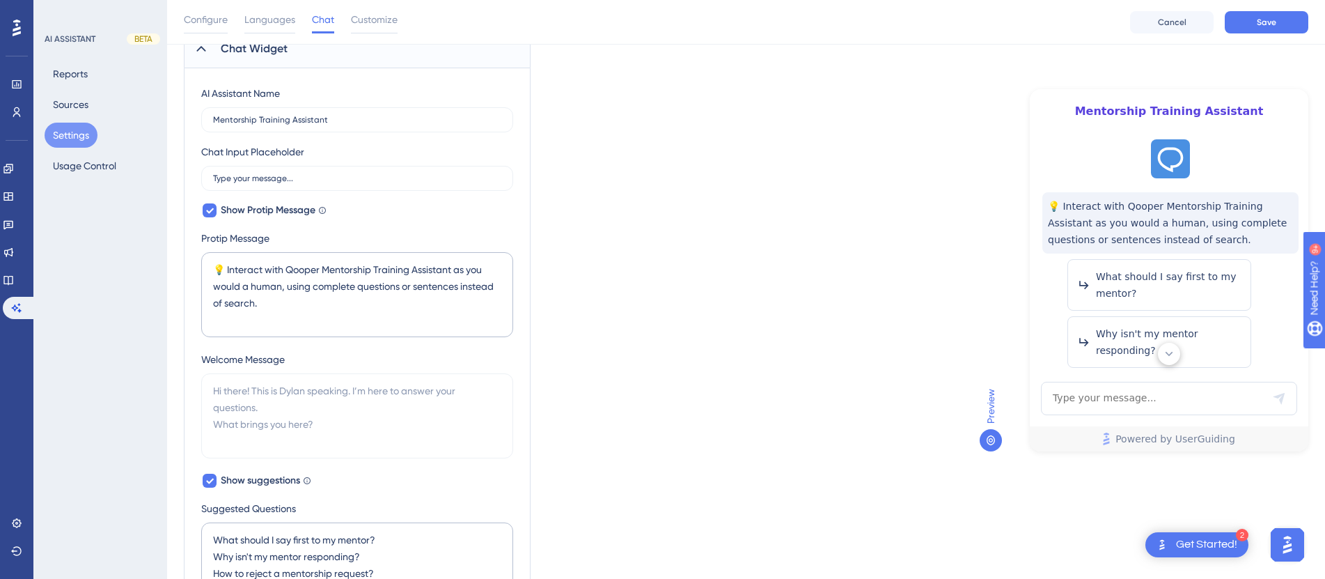
click at [1258, 33] on div "Configure Languages Chat Customize Cancel Save" at bounding box center [746, 22] width 1158 height 45
click at [1258, 28] on button "Save" at bounding box center [1267, 22] width 84 height 22
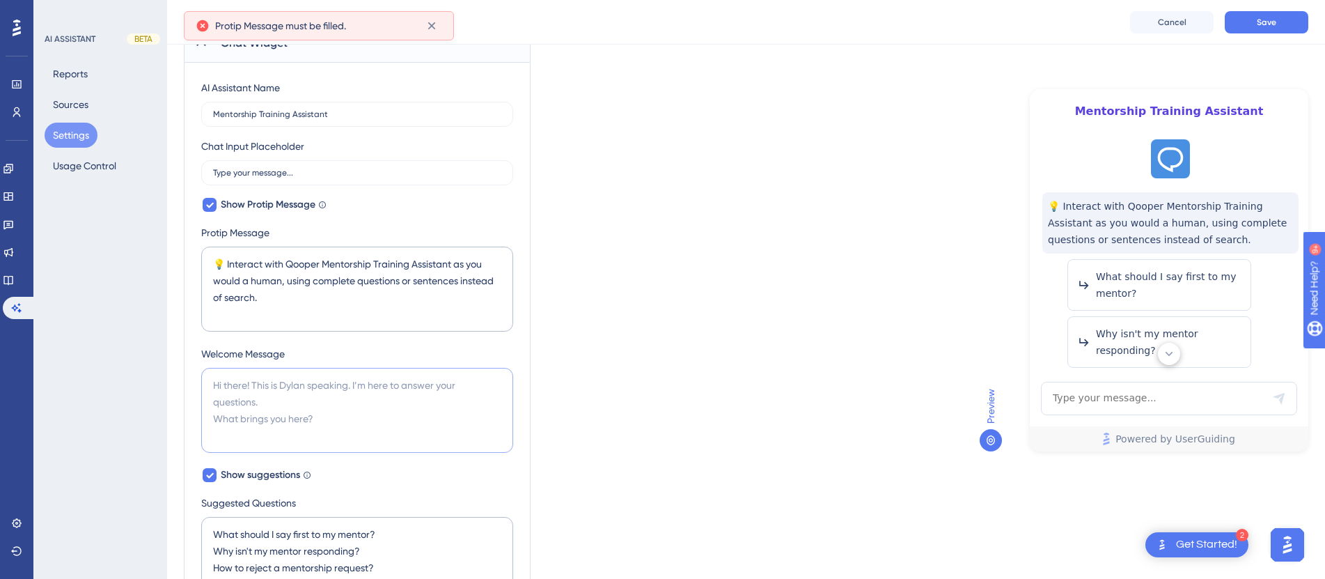
click at [266, 414] on textarea at bounding box center [357, 410] width 312 height 85
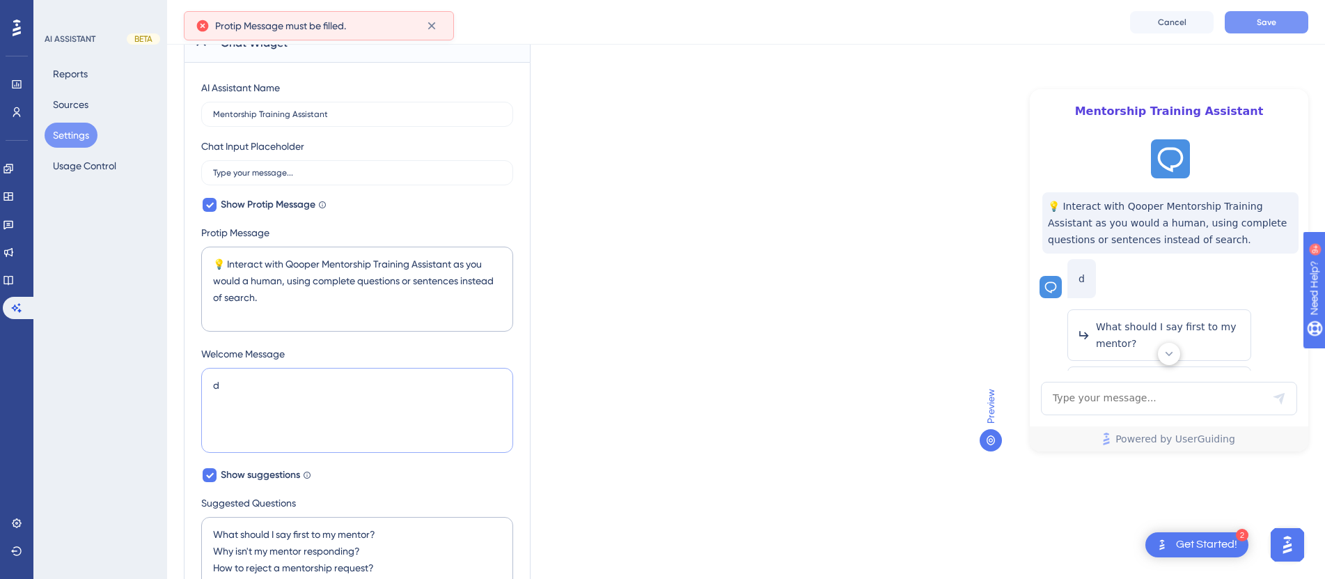
type textarea "d"
click at [1278, 24] on button "Save" at bounding box center [1267, 22] width 84 height 22
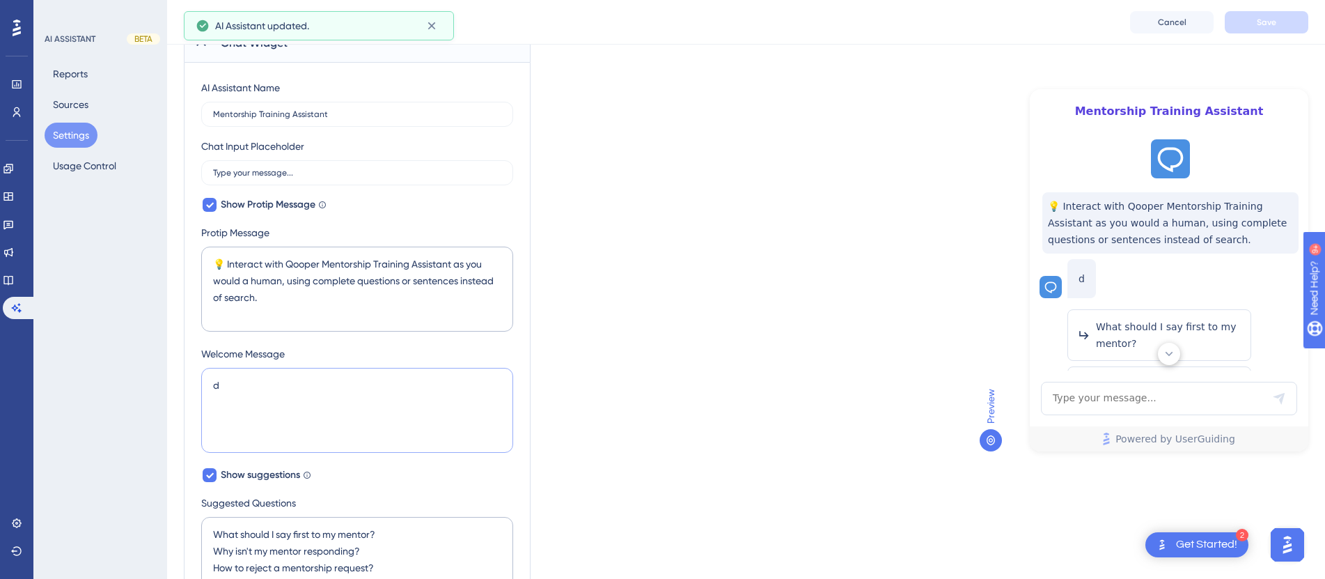
click at [276, 391] on textarea "d" at bounding box center [357, 410] width 312 height 85
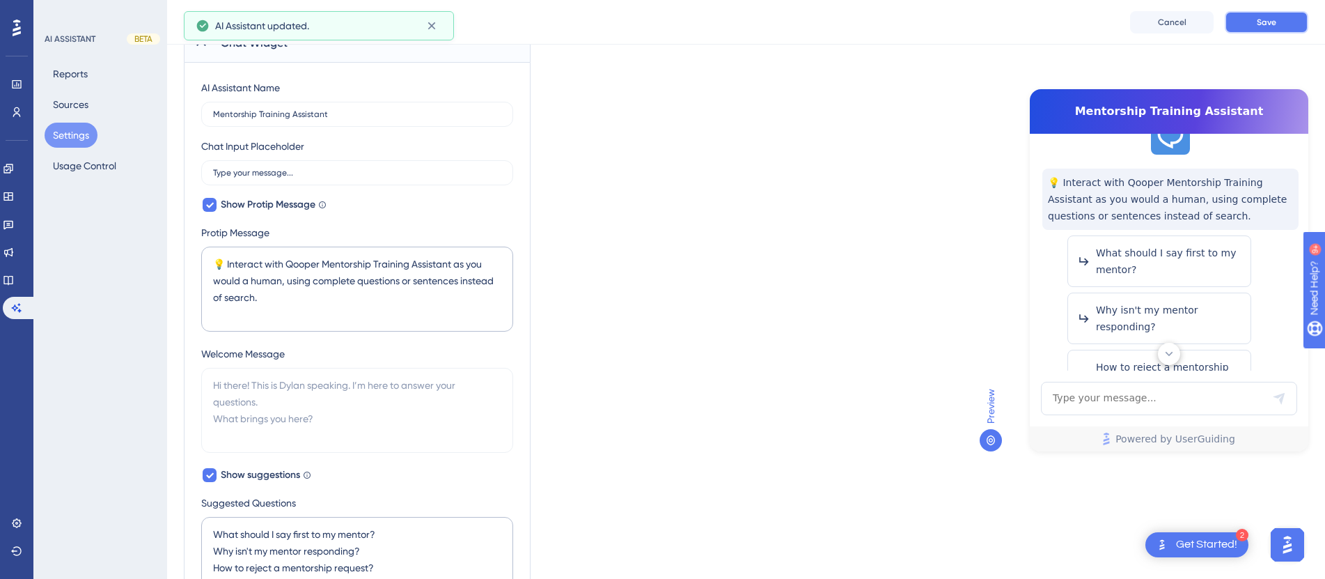
click at [1260, 29] on button "Save" at bounding box center [1267, 22] width 84 height 22
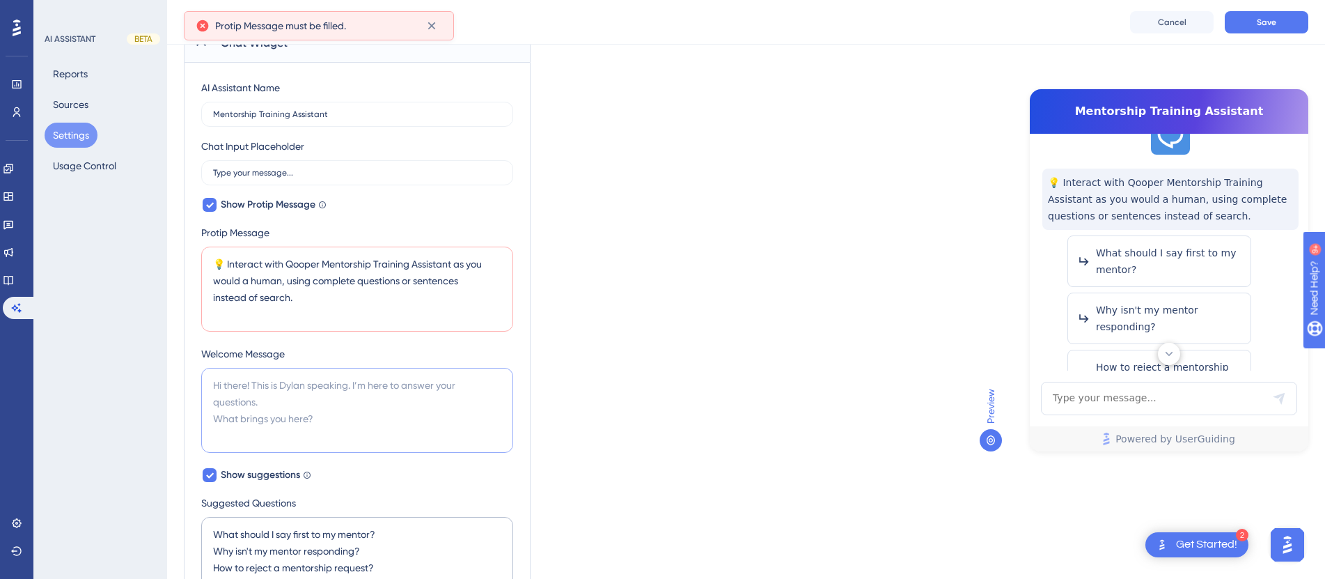
click at [405, 369] on textarea at bounding box center [357, 410] width 312 height 85
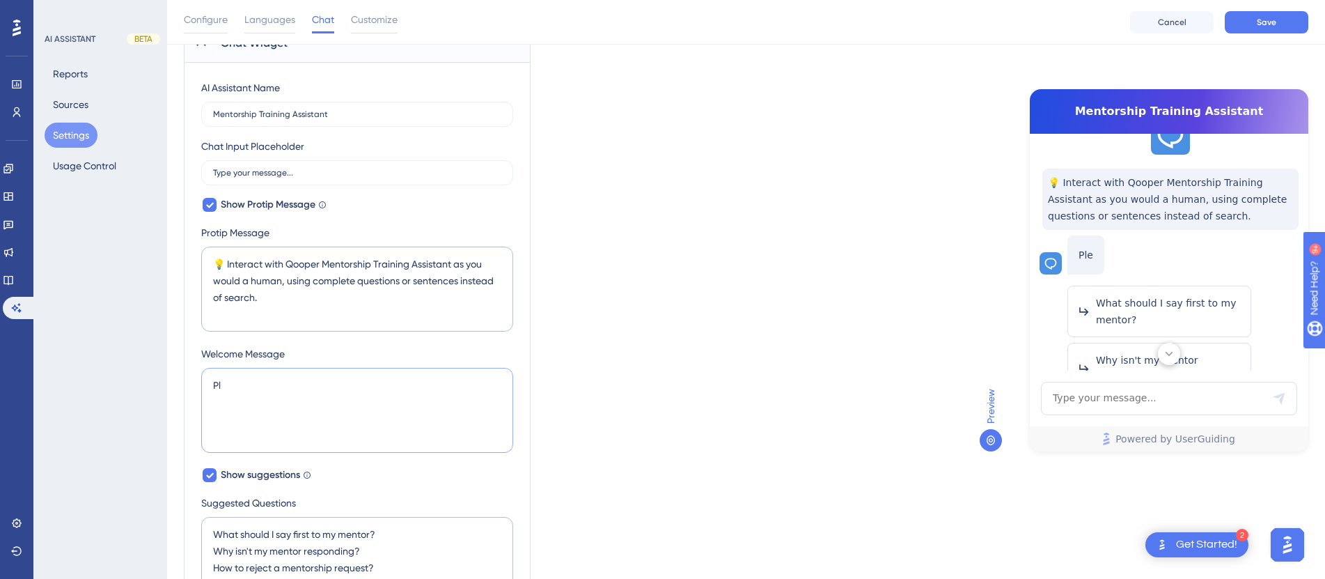
type textarea "P"
type textarea "W"
type textarea "Ask a question"
type textarea "H"
type textarea "Hi T"
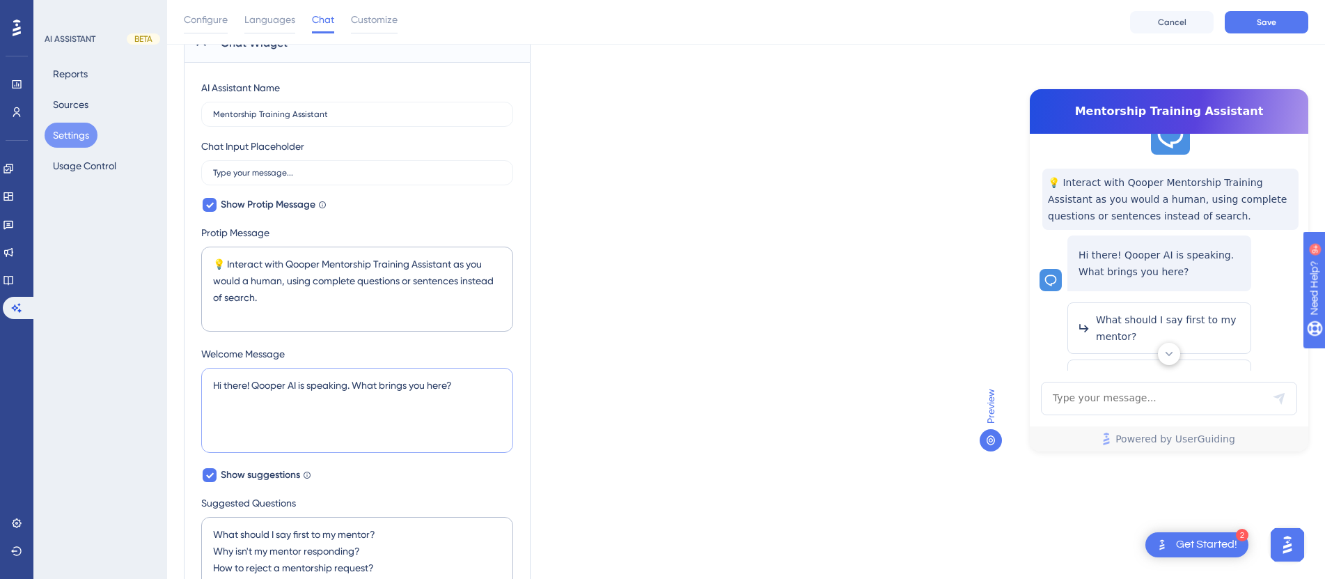
click at [338, 390] on textarea "Hi there! Qooper AI is speaking. What brings you here?" at bounding box center [357, 410] width 312 height 85
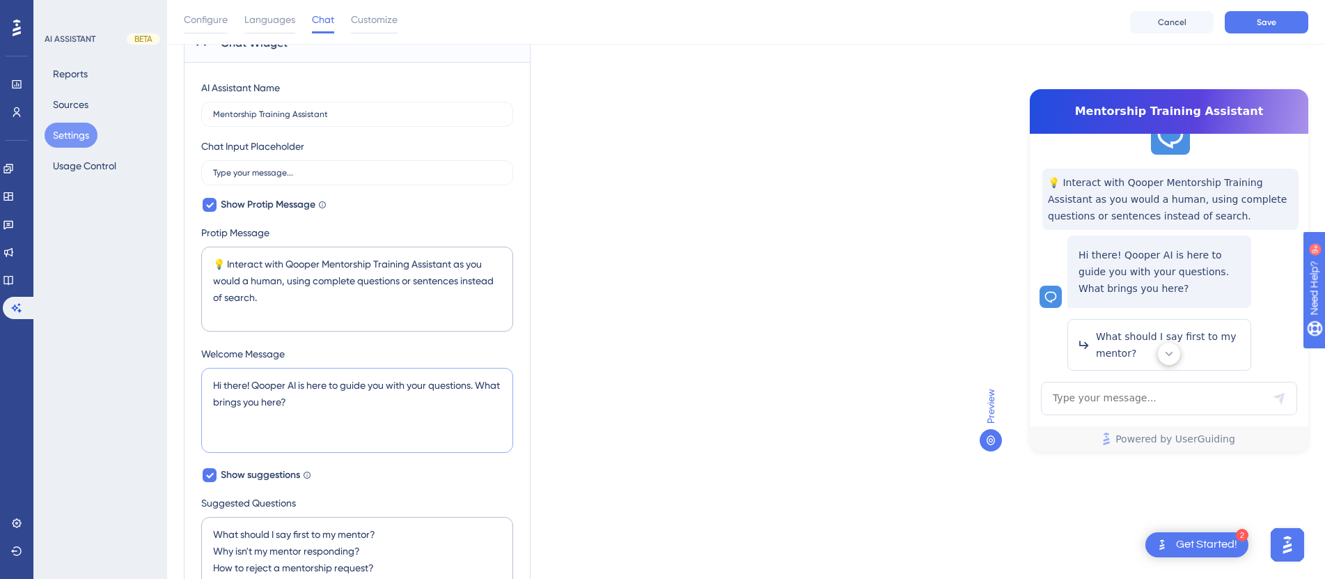
click at [321, 403] on textarea "Hi there! Qooper AI is here to guide you with your questions. What brings you h…" at bounding box center [357, 410] width 312 height 85
type textarea "Hi there! Qooper AI is here to guide you with your questions. What brings you h…"
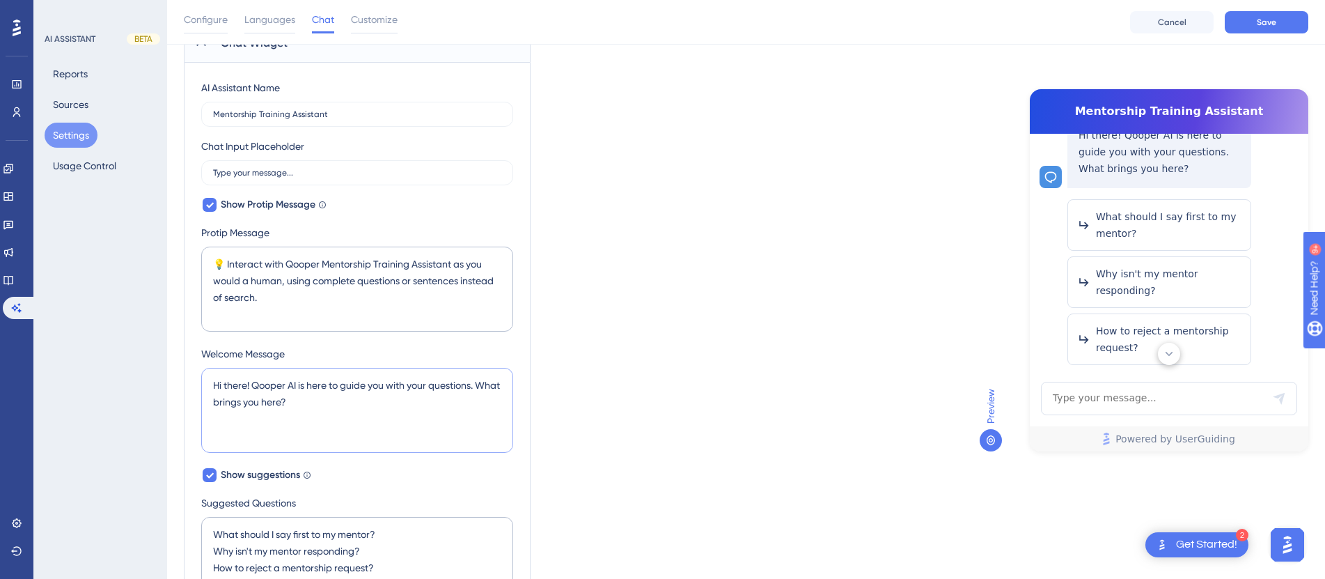
scroll to position [40, 0]
